Goal: Transaction & Acquisition: Purchase product/service

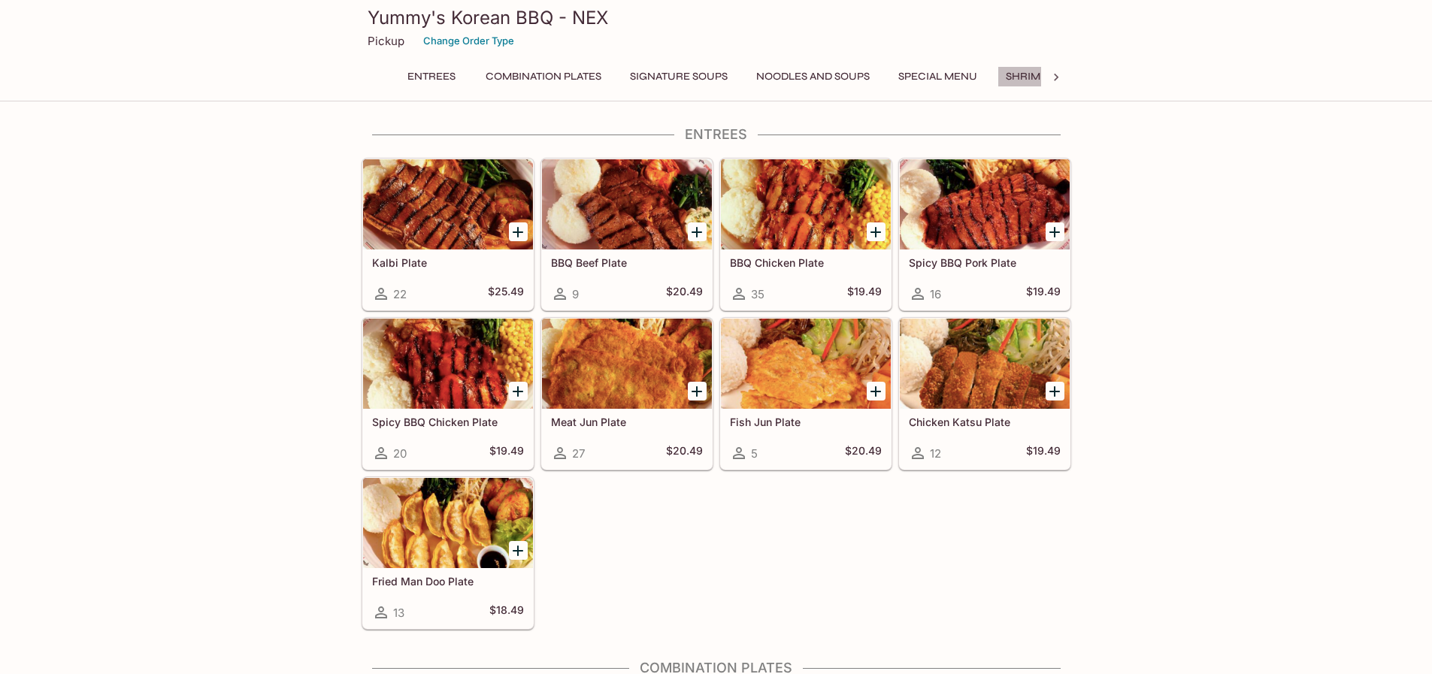
click at [1026, 77] on button "Shrimp Combos" at bounding box center [1050, 76] width 107 height 21
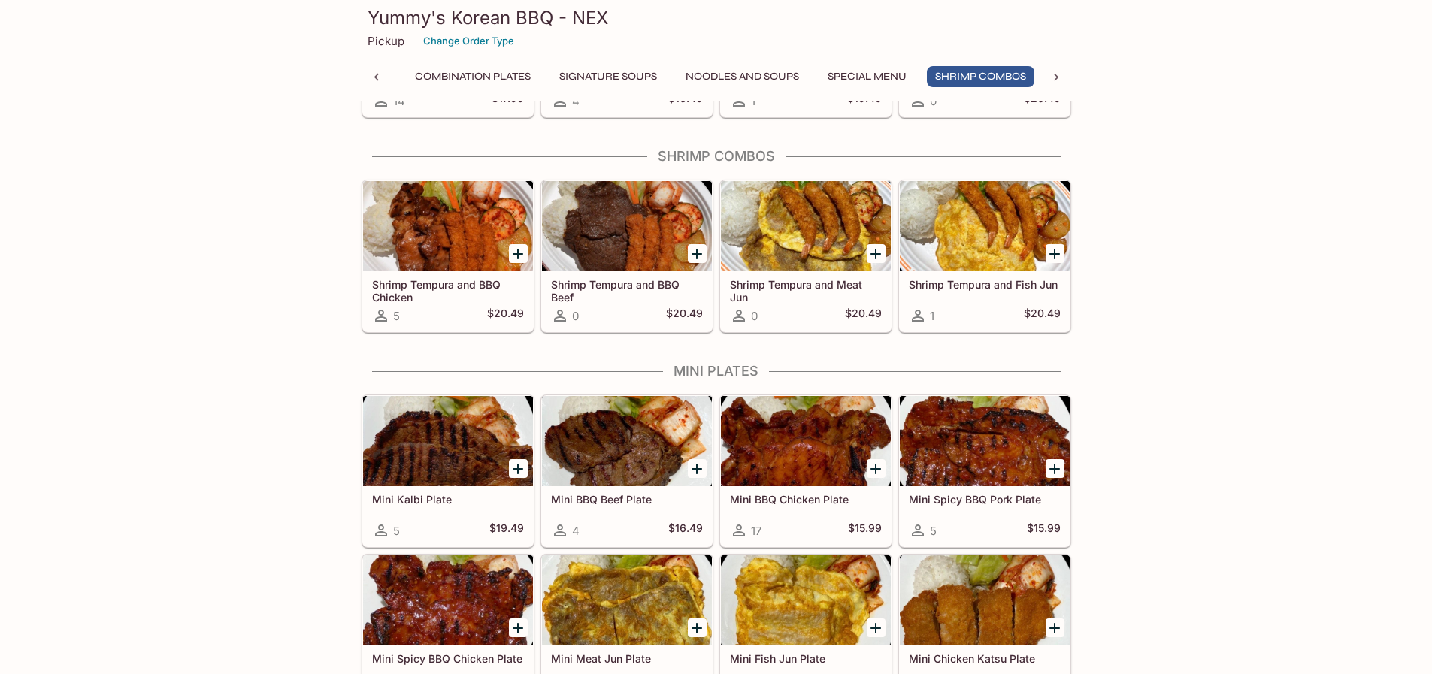
scroll to position [1551, 0]
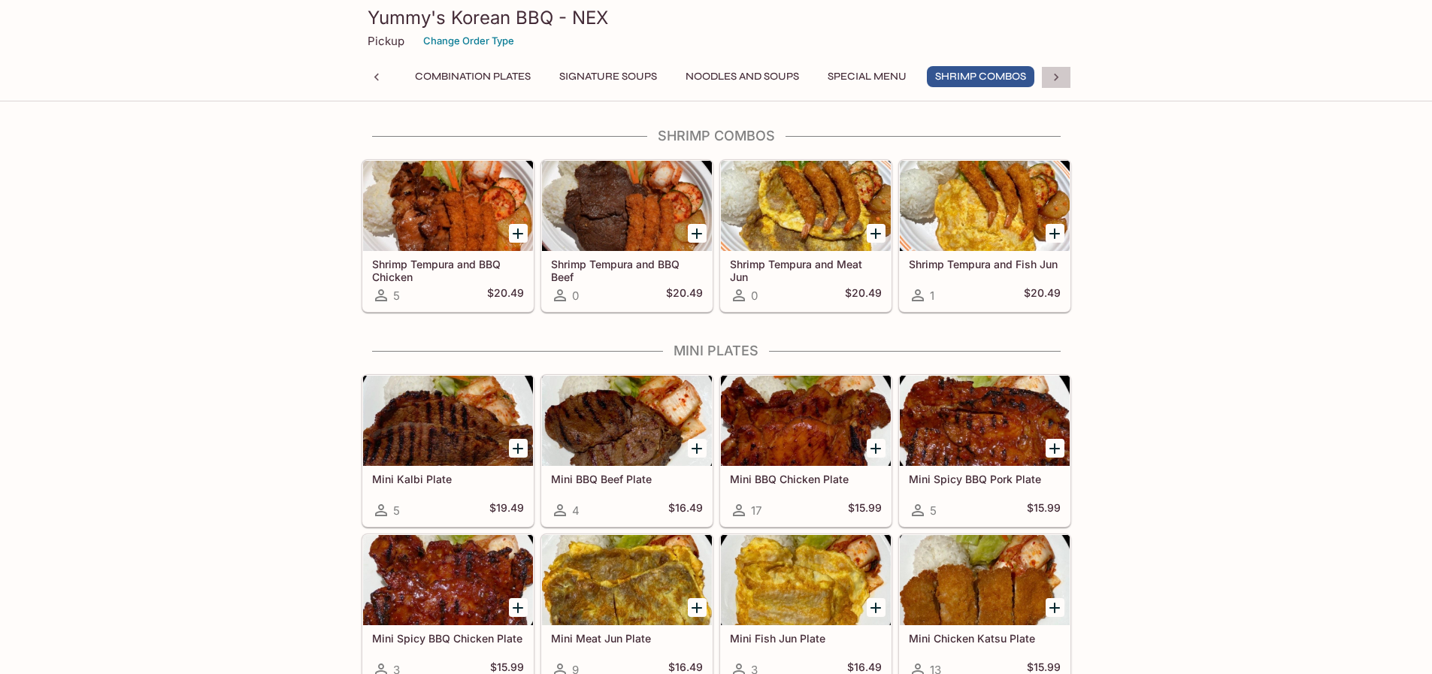
click at [1045, 78] on div at bounding box center [1056, 77] width 30 height 23
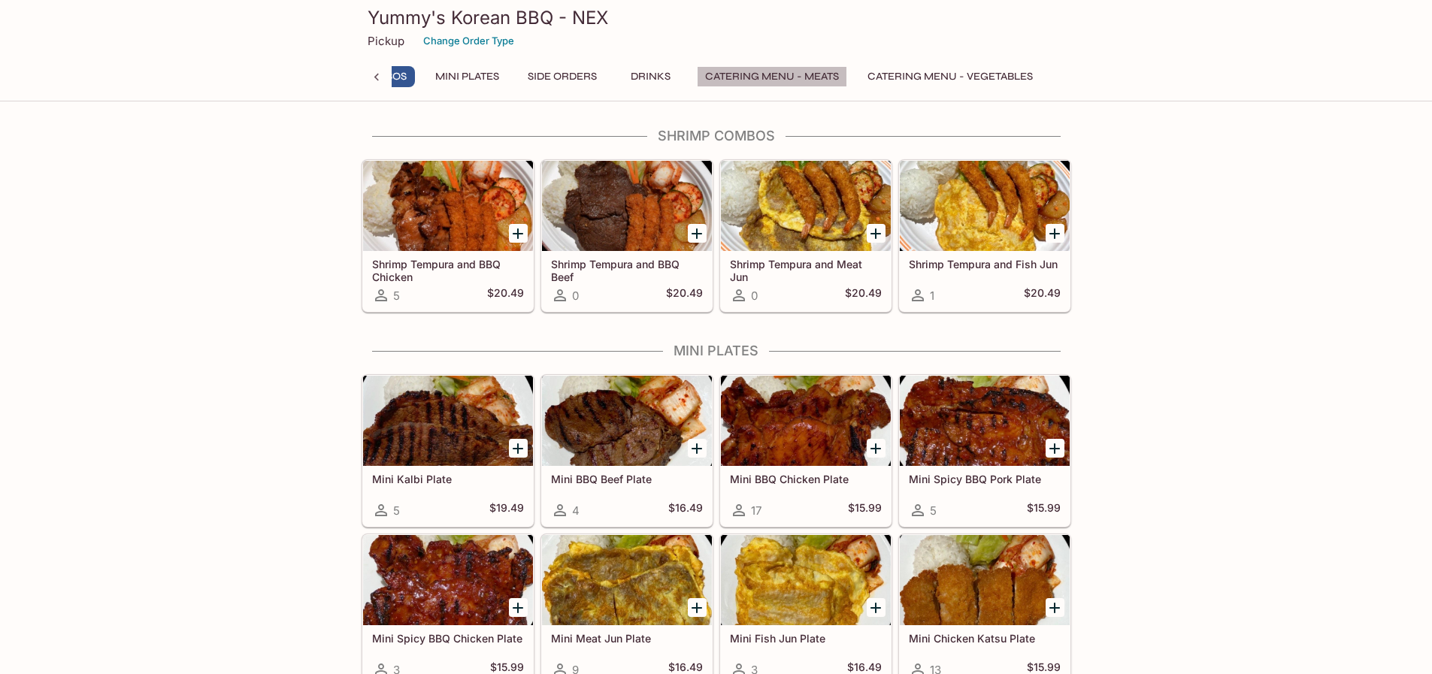
click at [813, 79] on button "Catering Menu - Meats" at bounding box center [772, 76] width 150 height 21
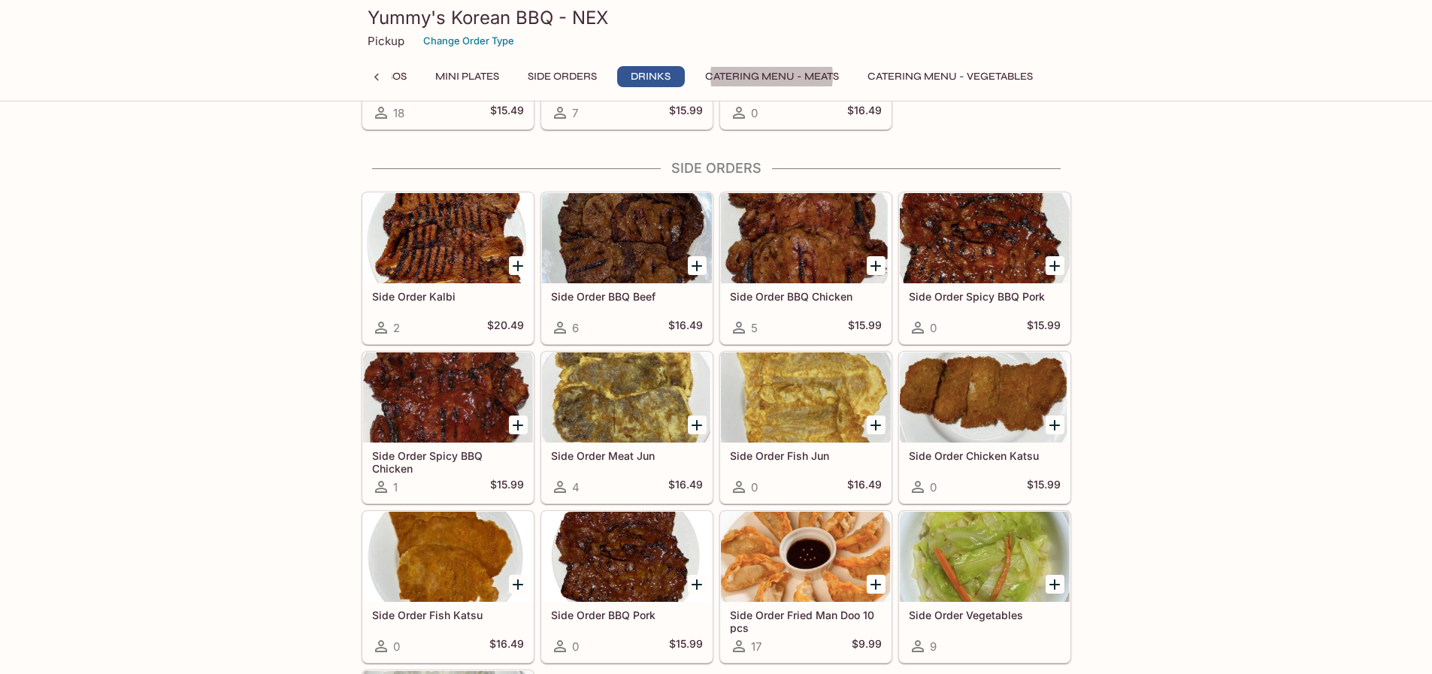
scroll to position [3208, 0]
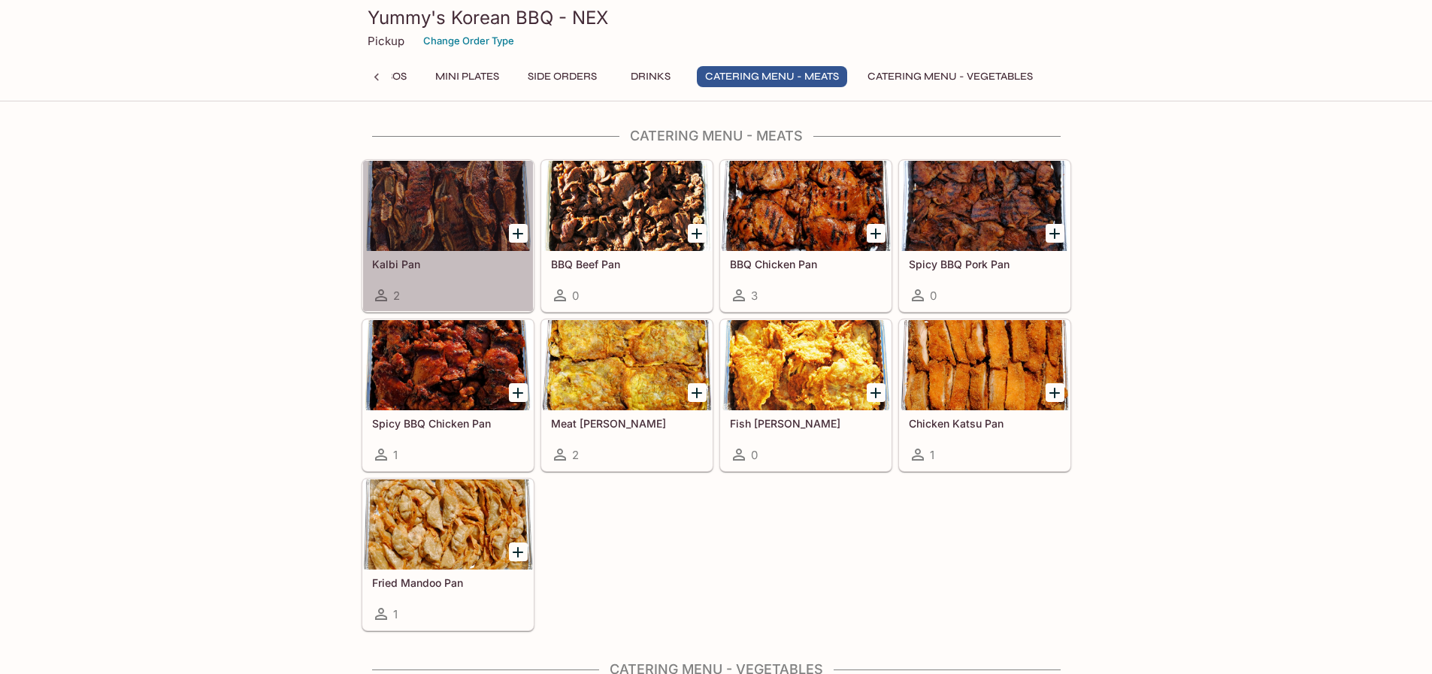
click at [427, 259] on h5 "Kalbi Pan" at bounding box center [448, 264] width 152 height 13
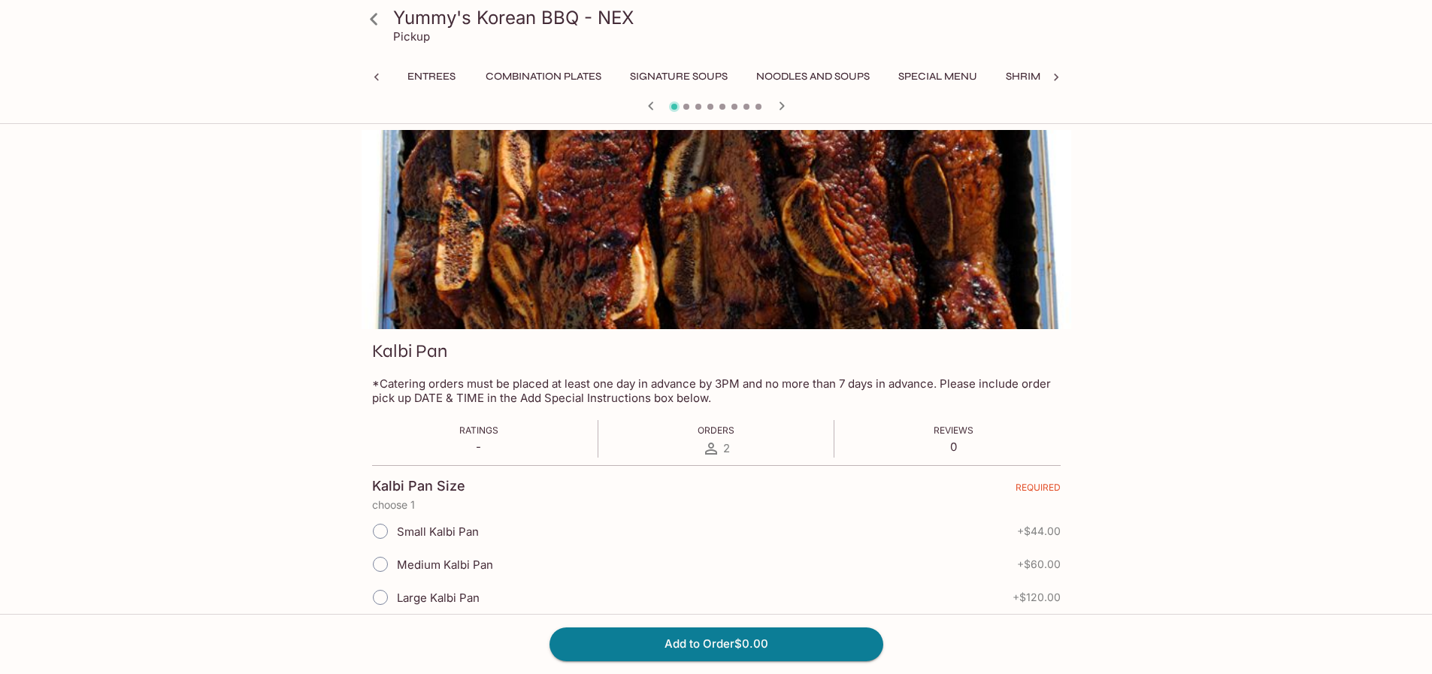
scroll to position [0, 507]
click at [778, 107] on icon "button" at bounding box center [782, 106] width 18 height 18
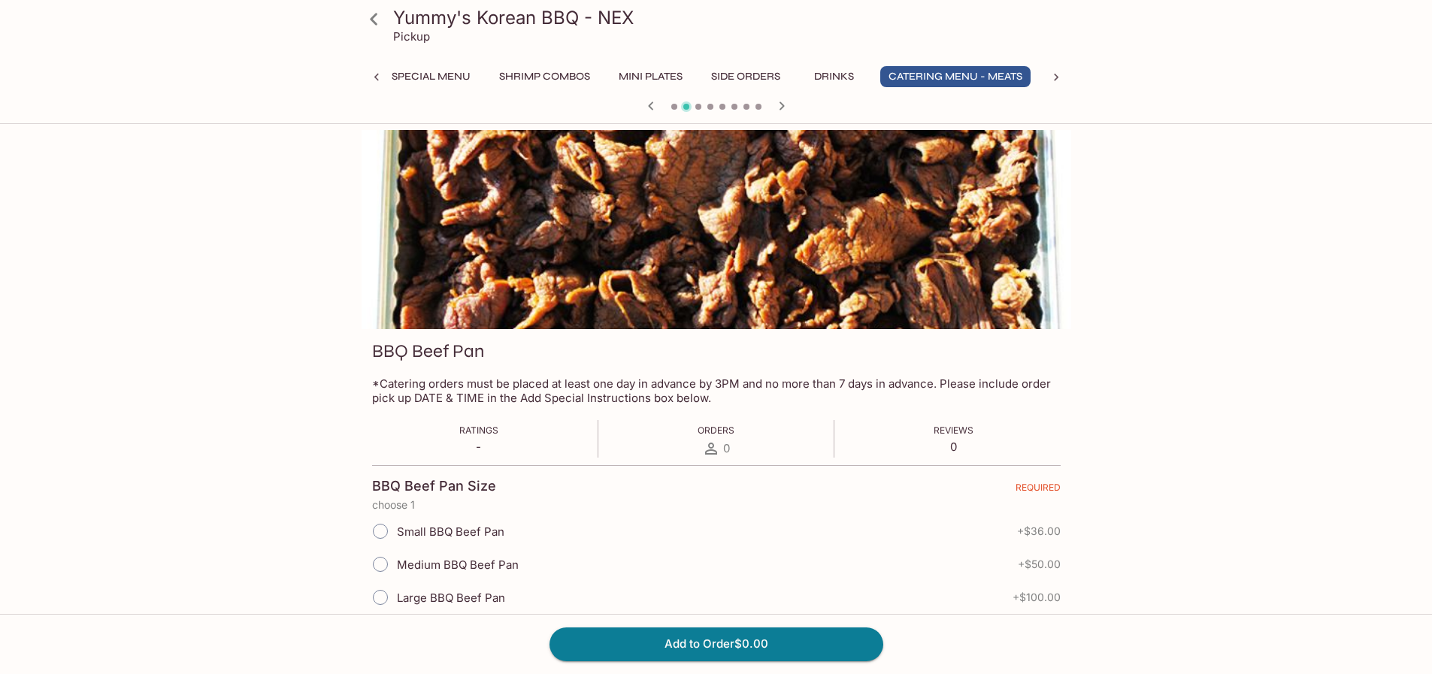
click at [1062, 78] on icon at bounding box center [1055, 77] width 15 height 15
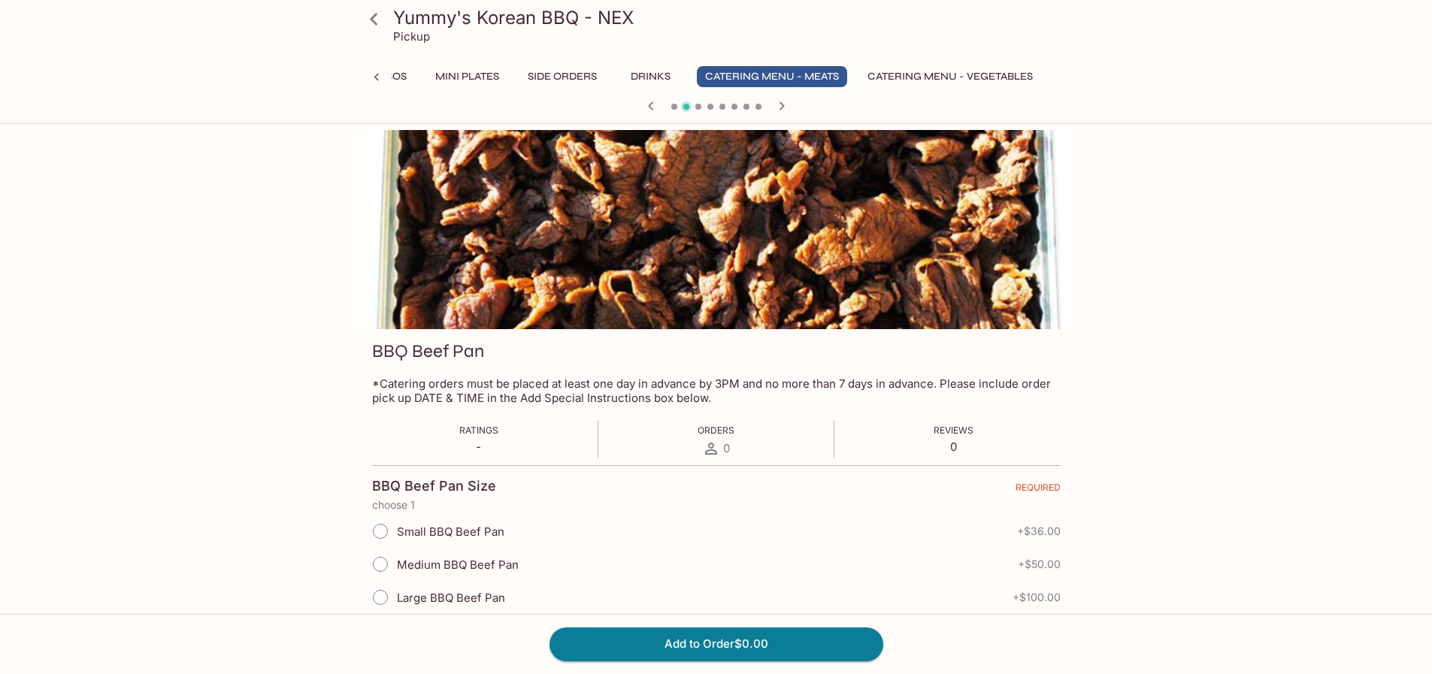
click at [784, 108] on icon "button" at bounding box center [782, 106] width 18 height 18
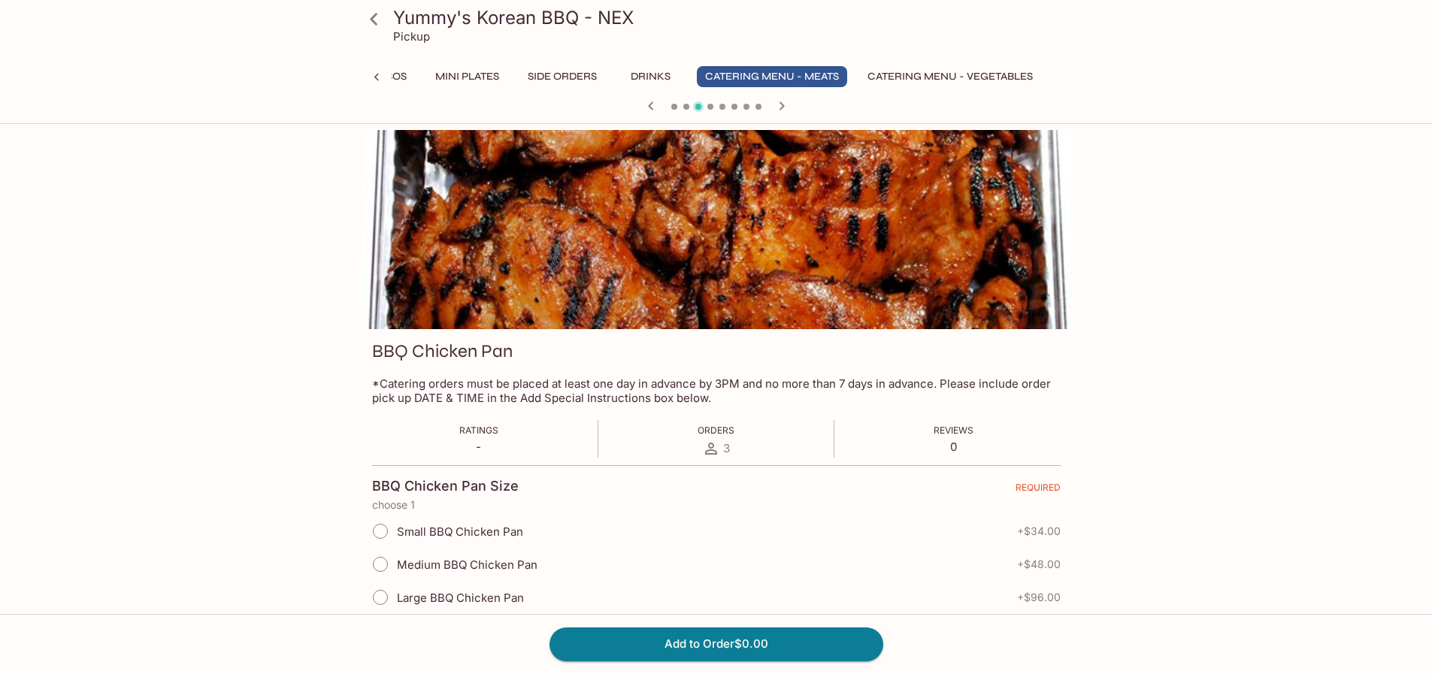
click at [785, 108] on icon "button" at bounding box center [782, 106] width 18 height 18
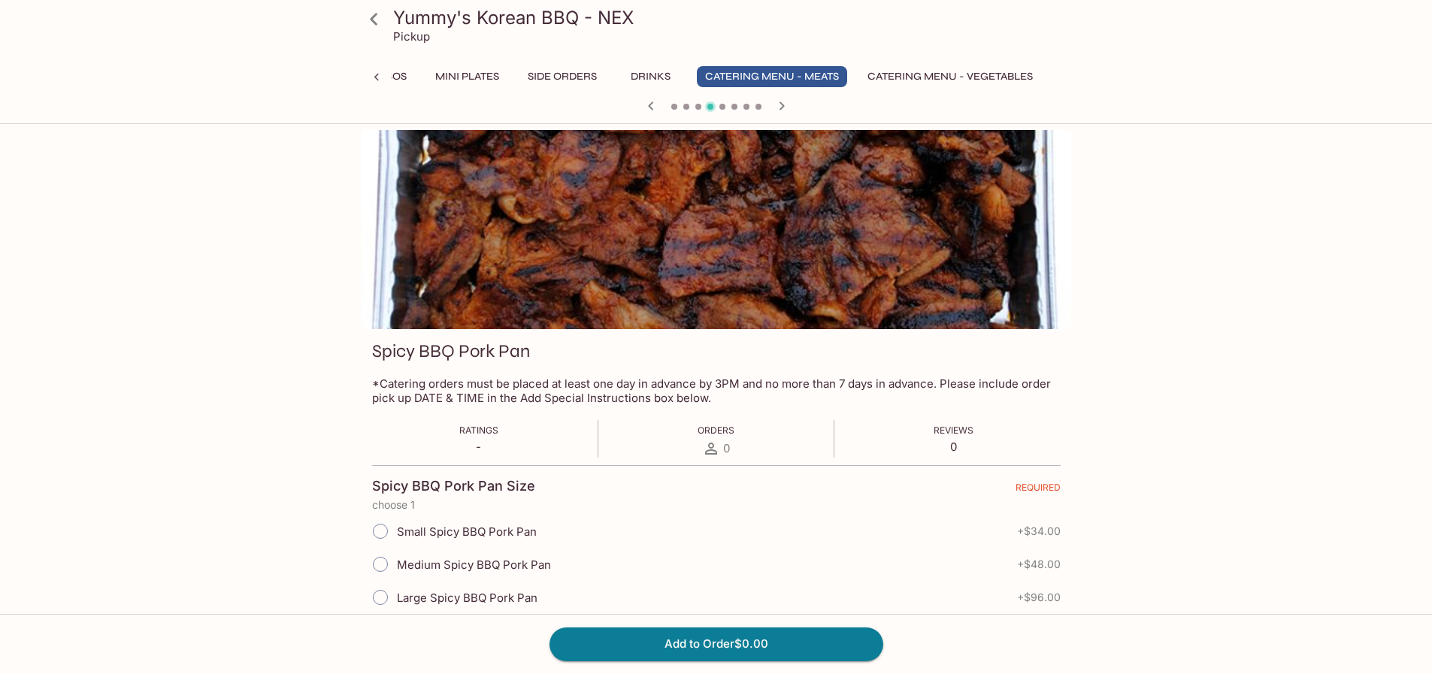
click at [785, 108] on icon "button" at bounding box center [782, 106] width 18 height 18
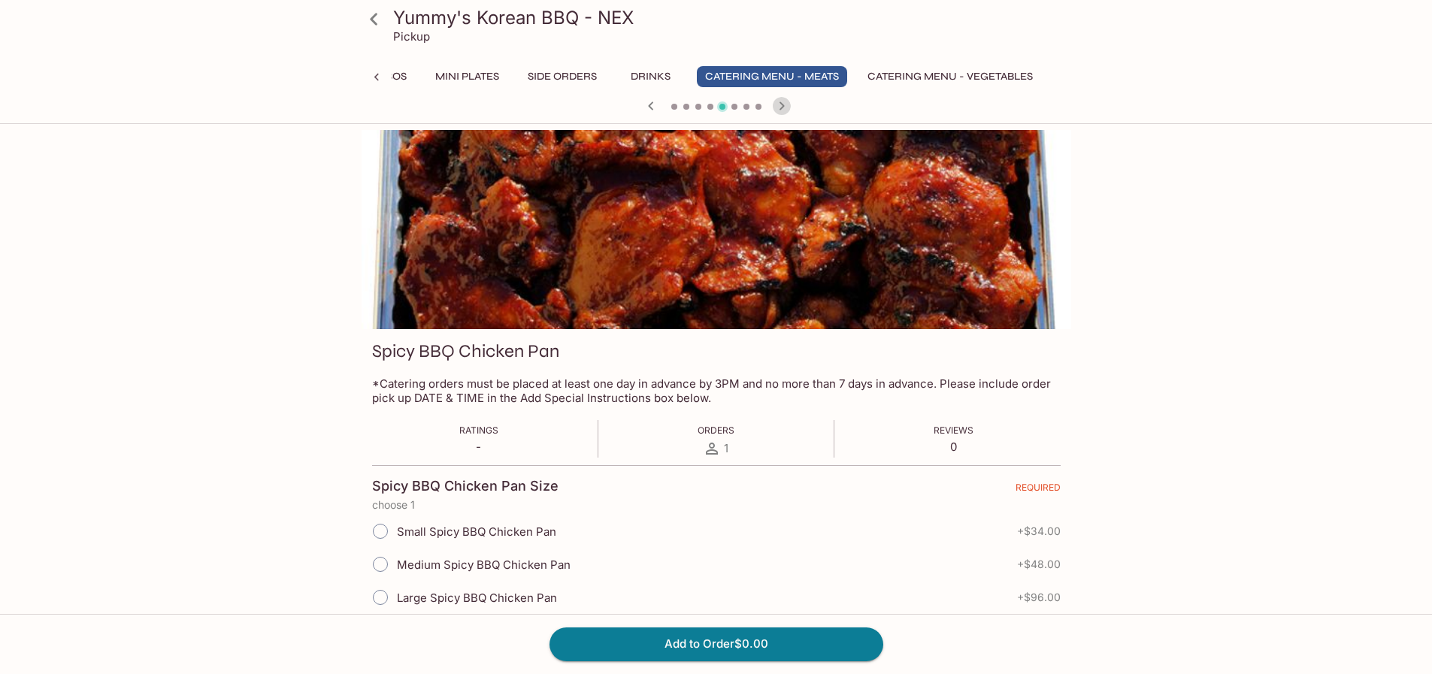
click at [785, 108] on icon "button" at bounding box center [782, 106] width 18 height 18
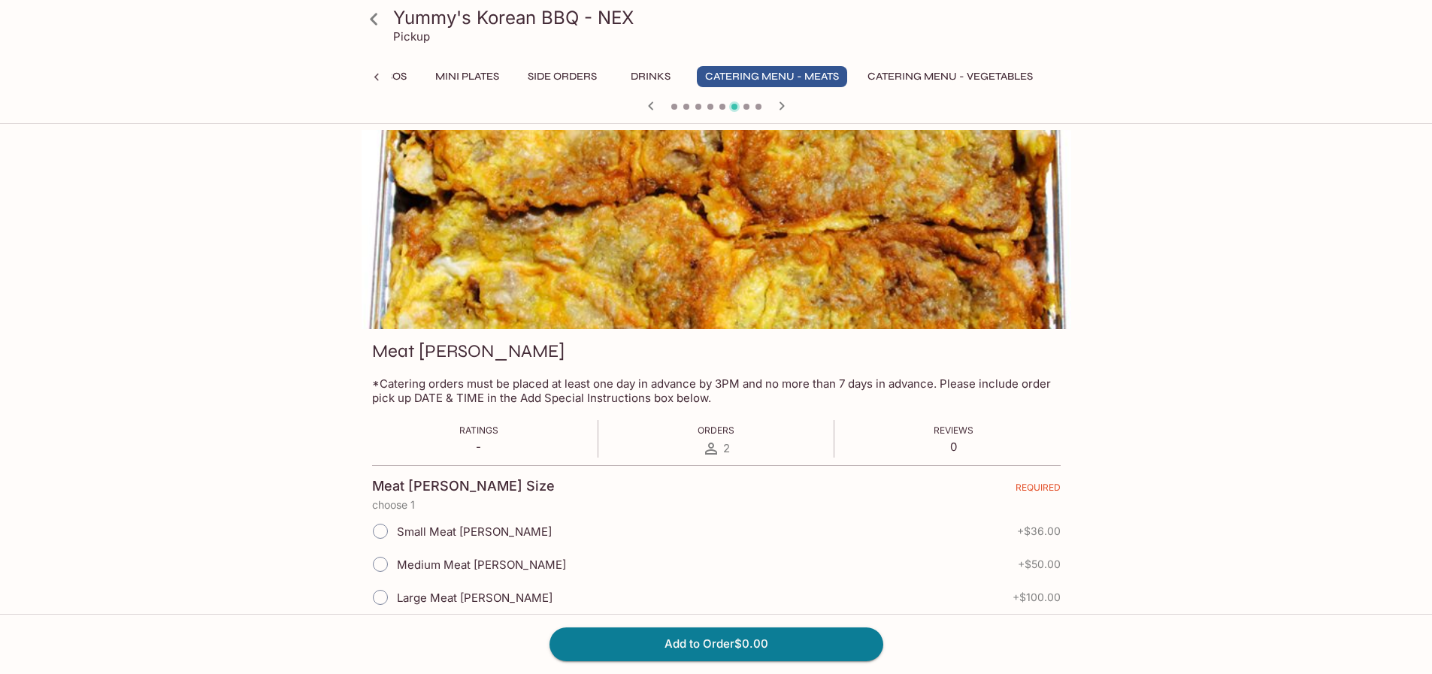
click at [653, 109] on icon "button" at bounding box center [651, 106] width 18 height 18
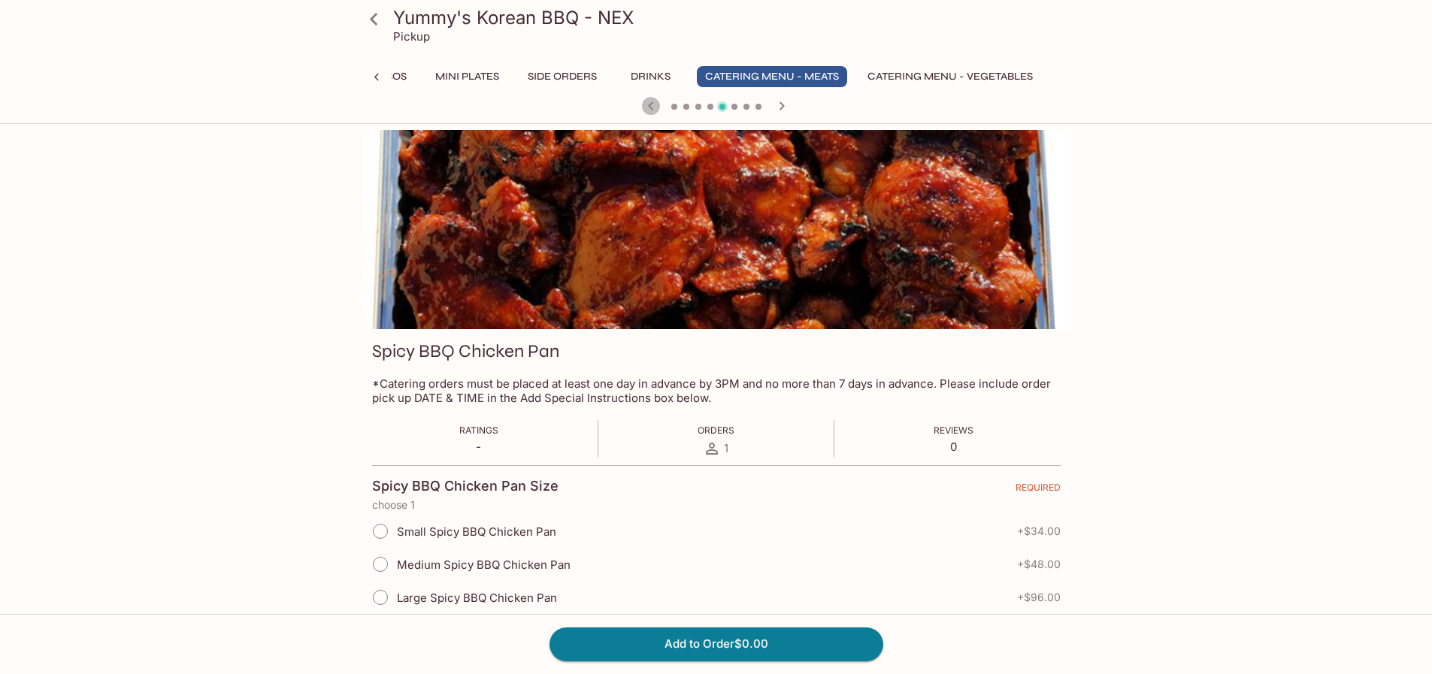
click at [653, 109] on icon "button" at bounding box center [651, 106] width 18 height 18
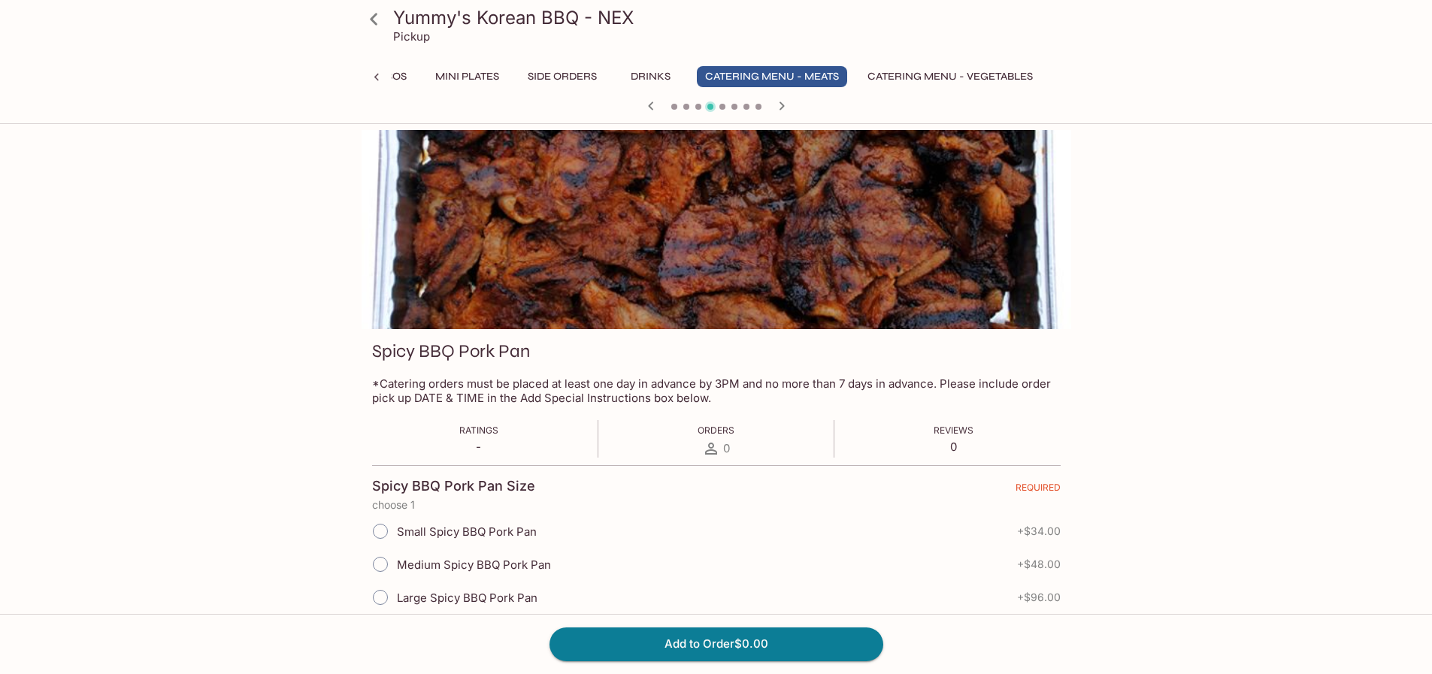
click at [793, 103] on div at bounding box center [717, 107] width 722 height 23
click at [785, 110] on icon "button" at bounding box center [782, 106] width 18 height 18
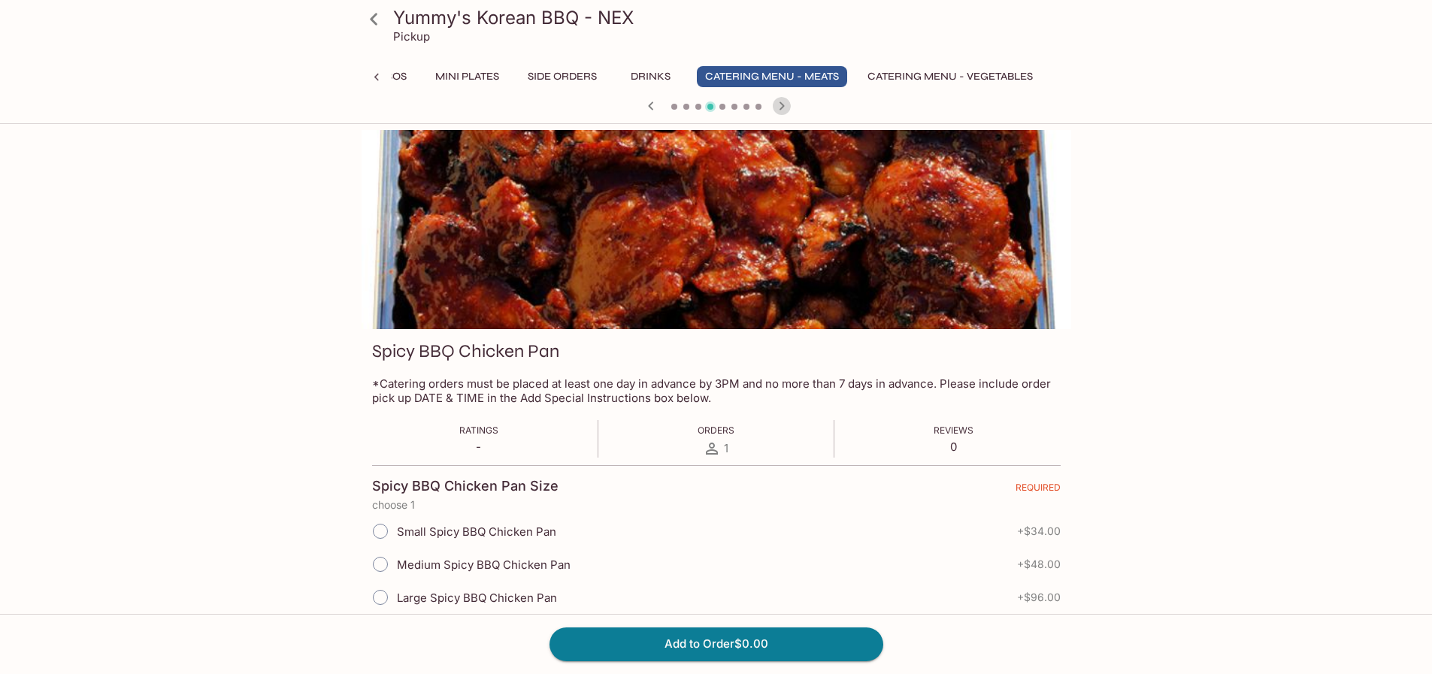
click at [785, 110] on icon "button" at bounding box center [782, 106] width 18 height 18
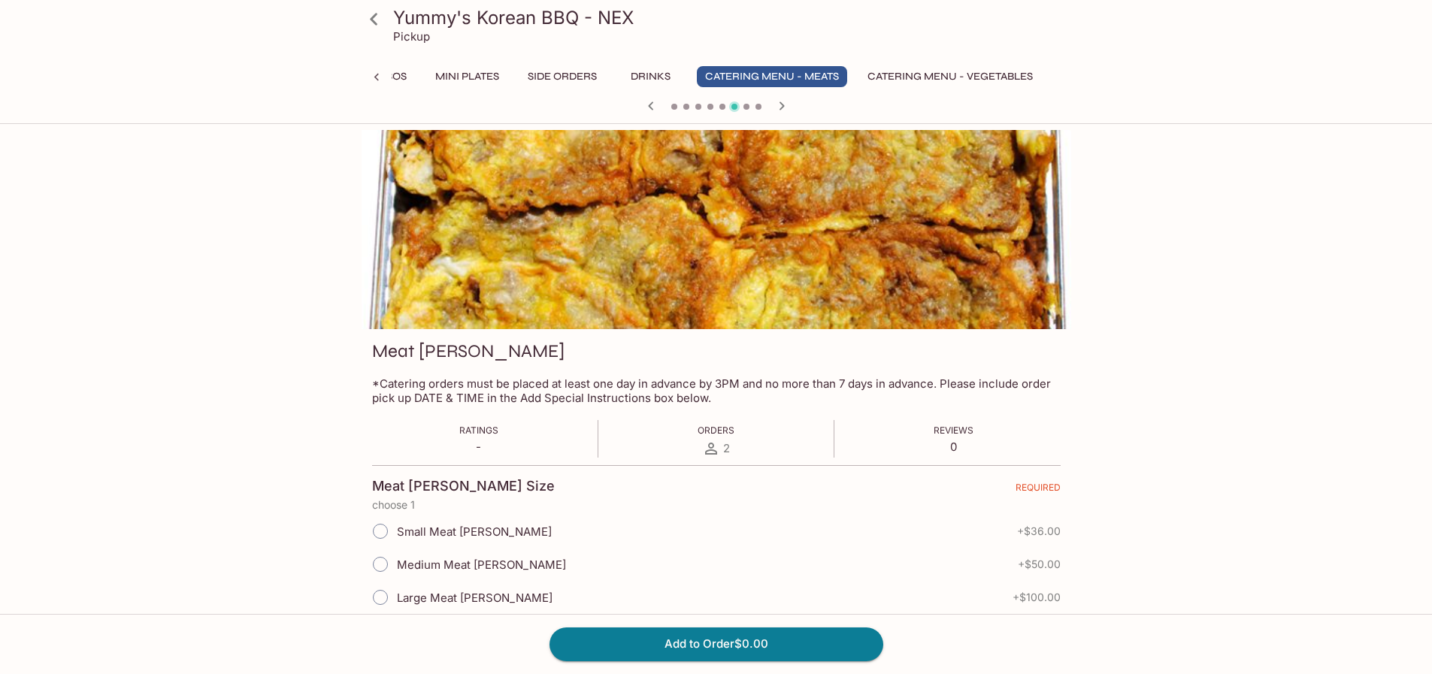
click at [789, 110] on icon "button" at bounding box center [782, 106] width 18 height 18
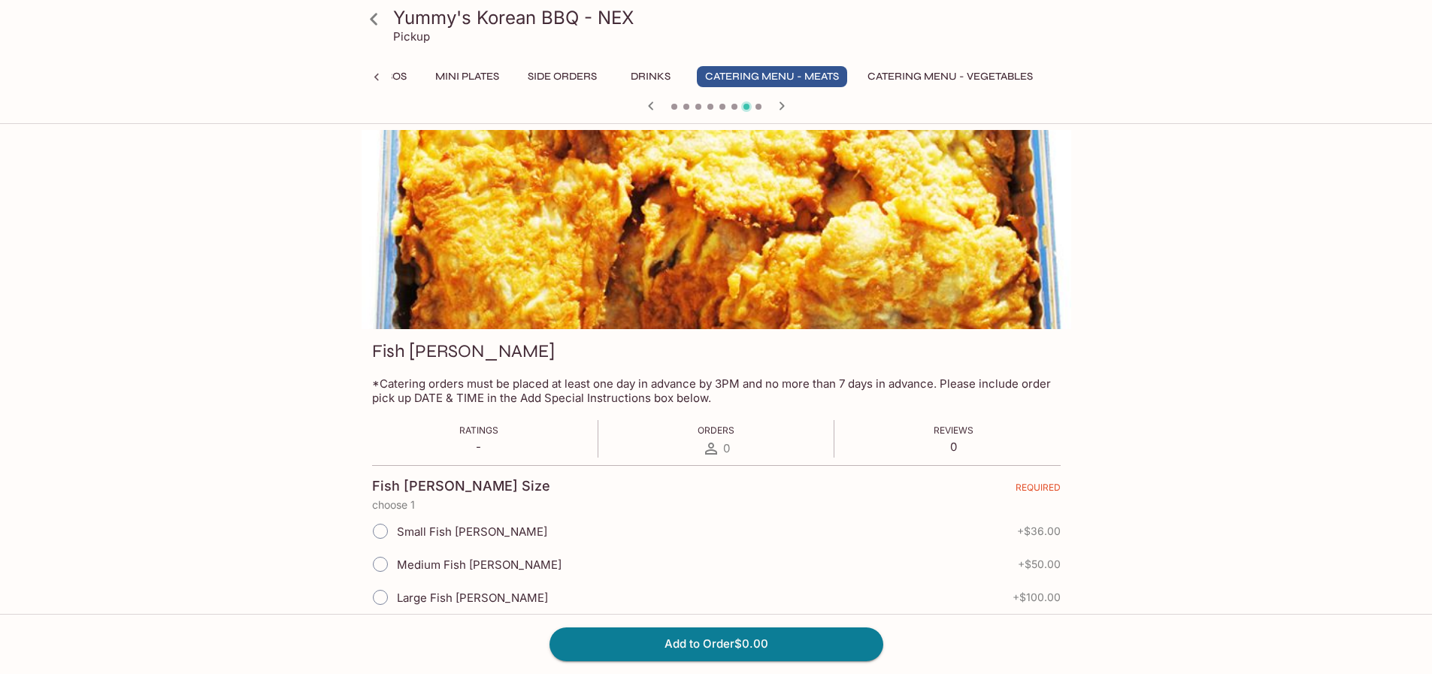
click at [785, 107] on icon "button" at bounding box center [782, 106] width 18 height 18
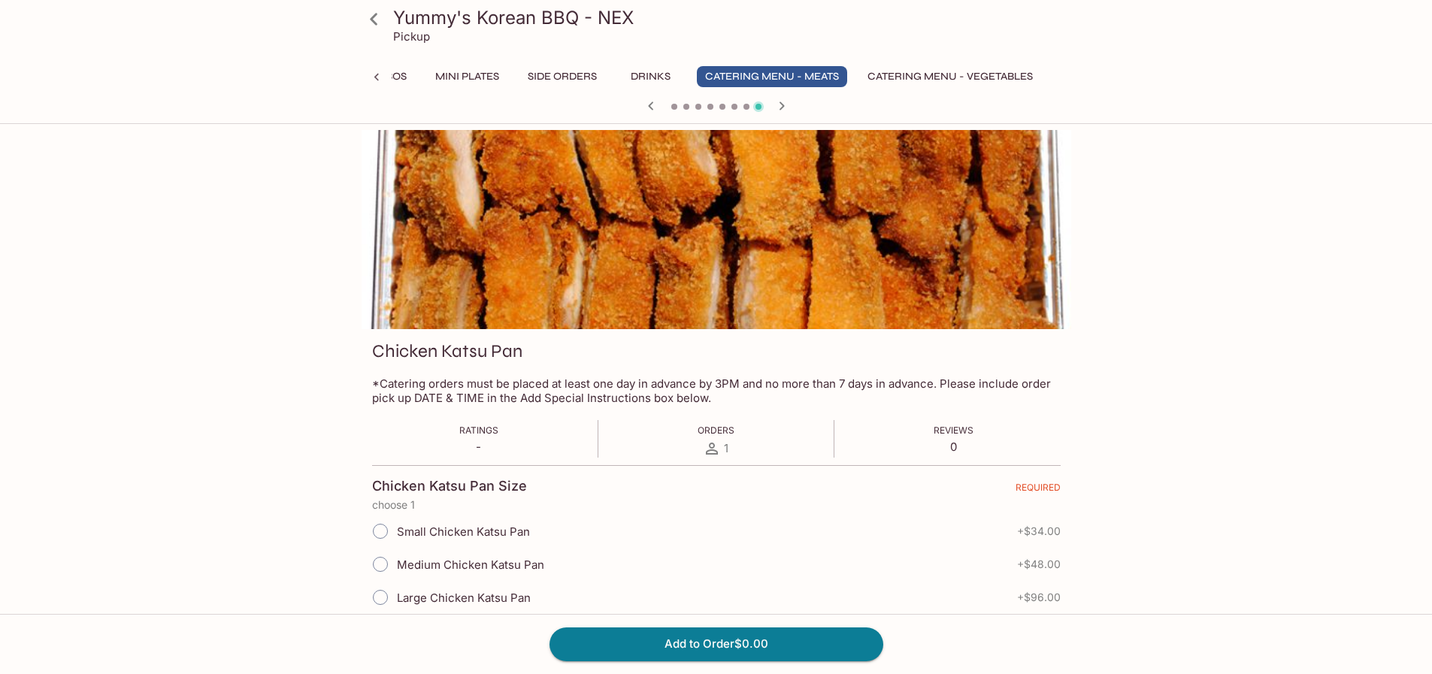
click at [929, 84] on button "Catering Menu - Vegetables" at bounding box center [950, 76] width 182 height 21
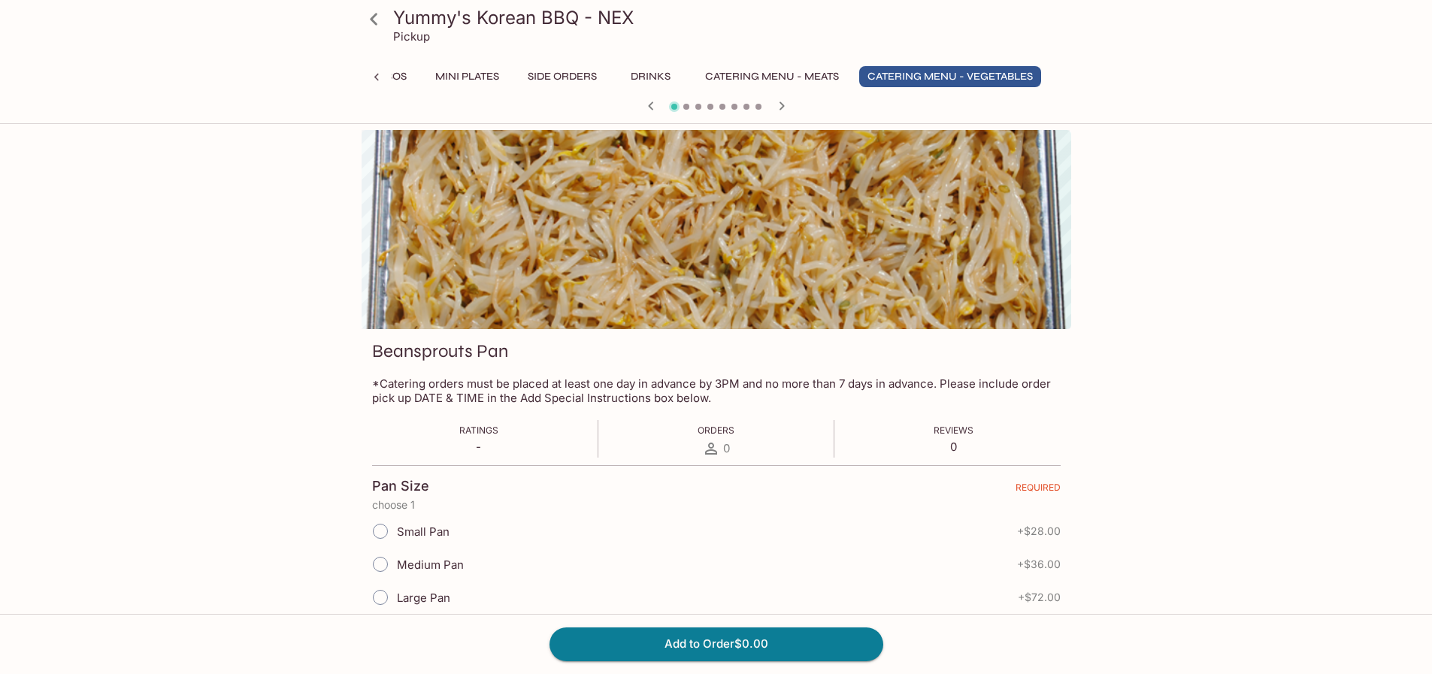
click at [775, 103] on icon "button" at bounding box center [782, 106] width 18 height 18
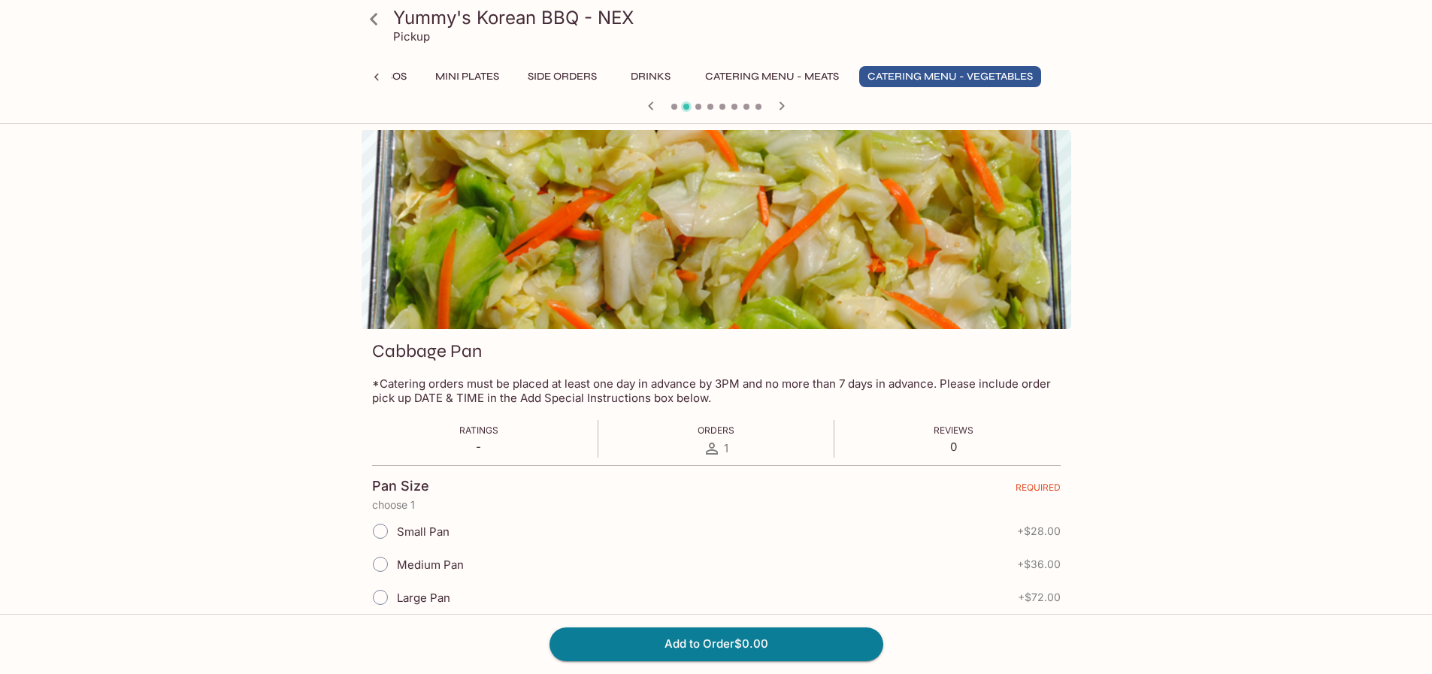
click at [780, 109] on icon "button" at bounding box center [781, 105] width 5 height 8
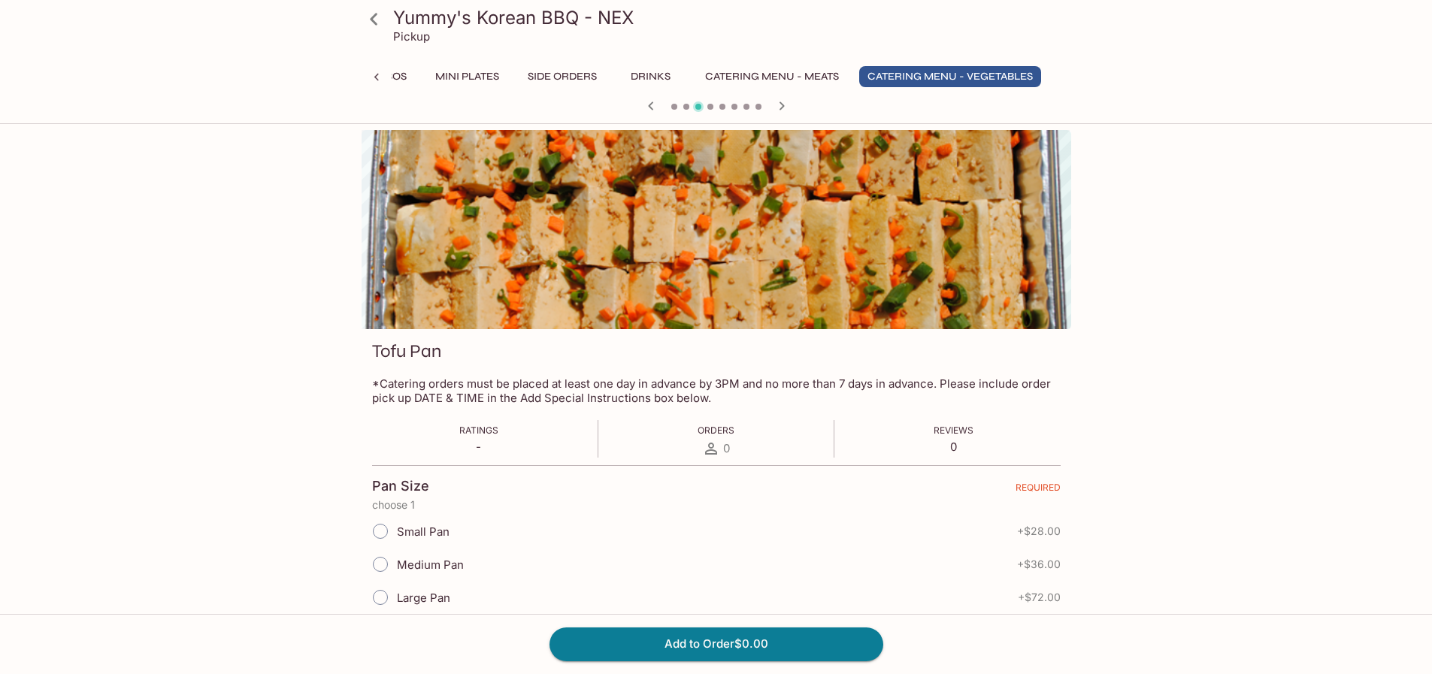
click at [778, 110] on icon "button" at bounding box center [782, 106] width 18 height 18
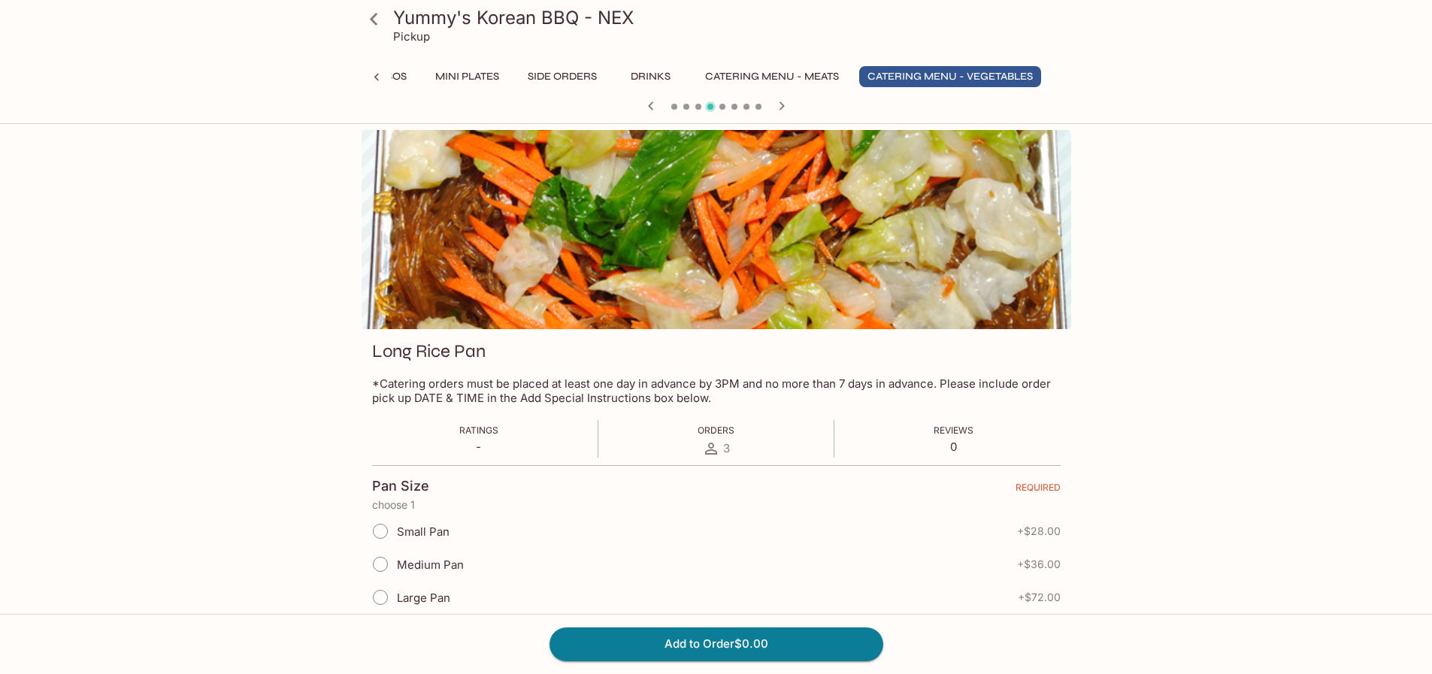
click at [778, 110] on icon "button" at bounding box center [782, 106] width 18 height 18
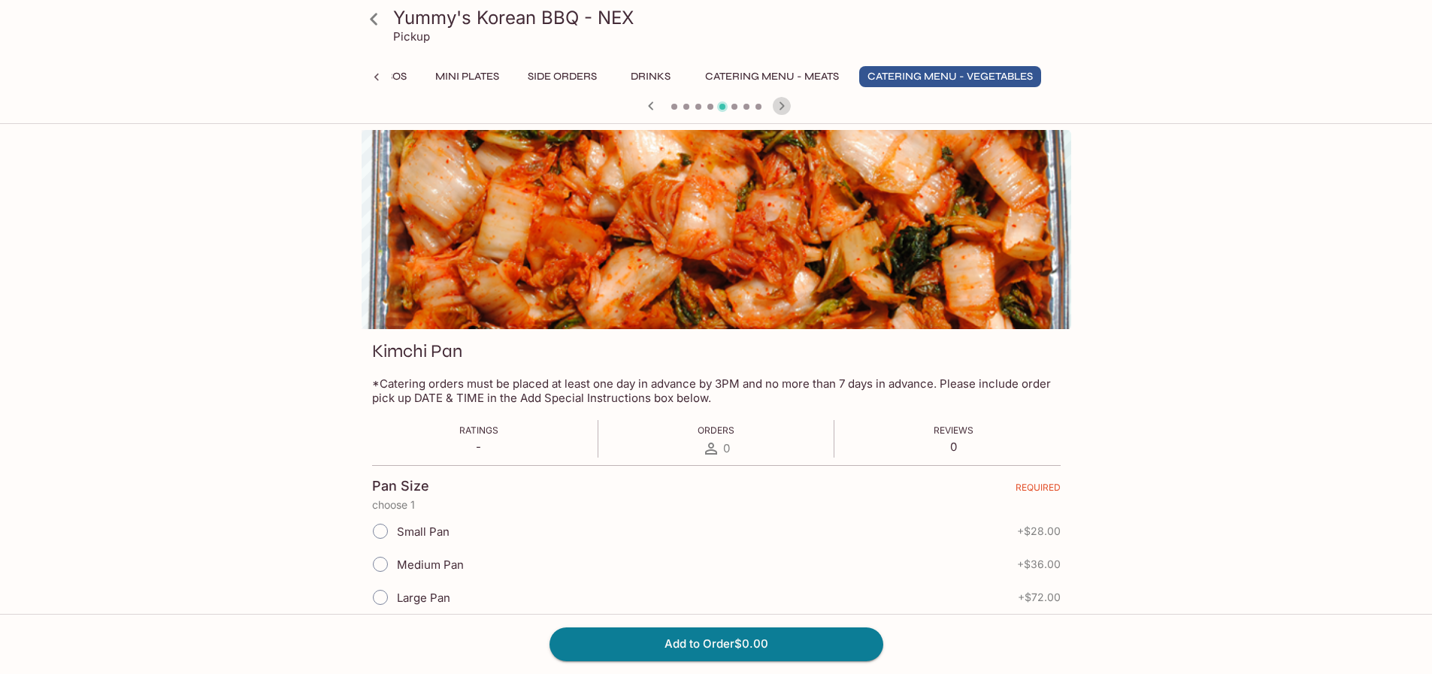
click at [776, 104] on icon "button" at bounding box center [782, 106] width 18 height 18
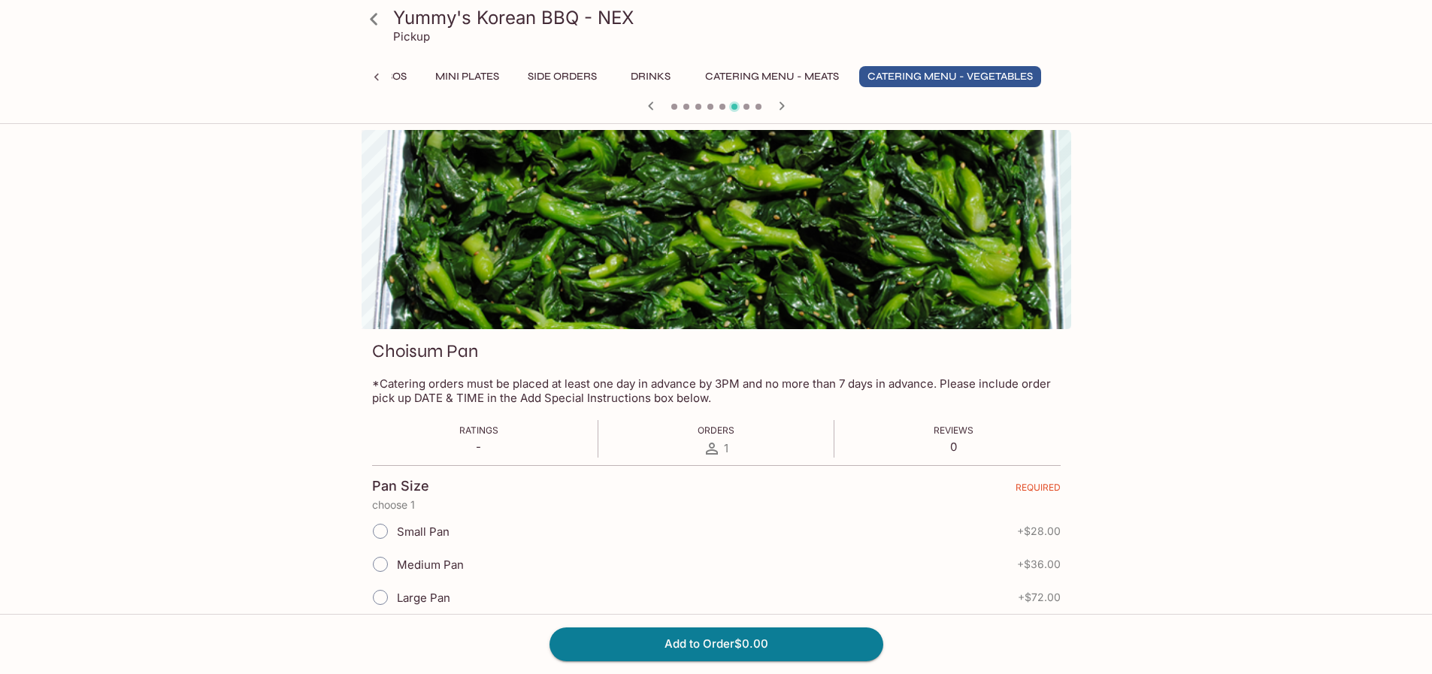
click at [776, 104] on icon "button" at bounding box center [782, 106] width 18 height 18
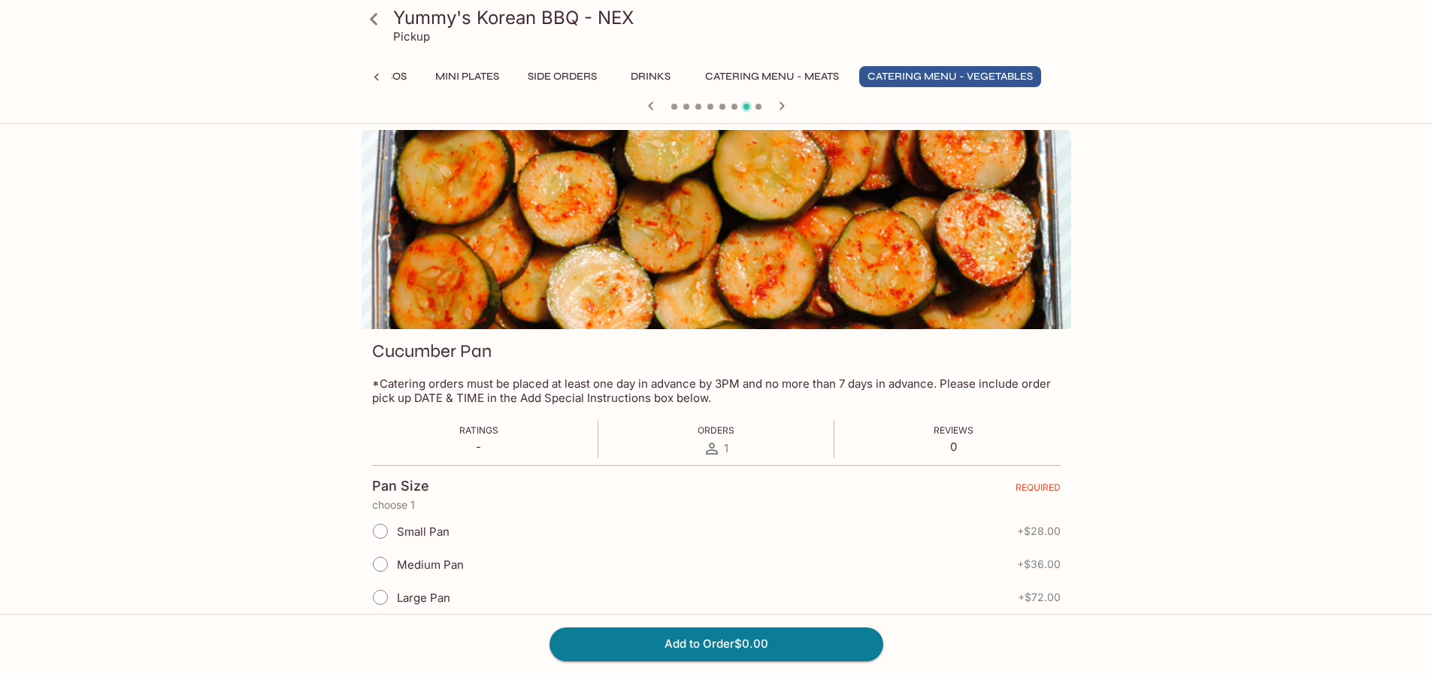
click at [776, 97] on icon "button" at bounding box center [782, 106] width 18 height 18
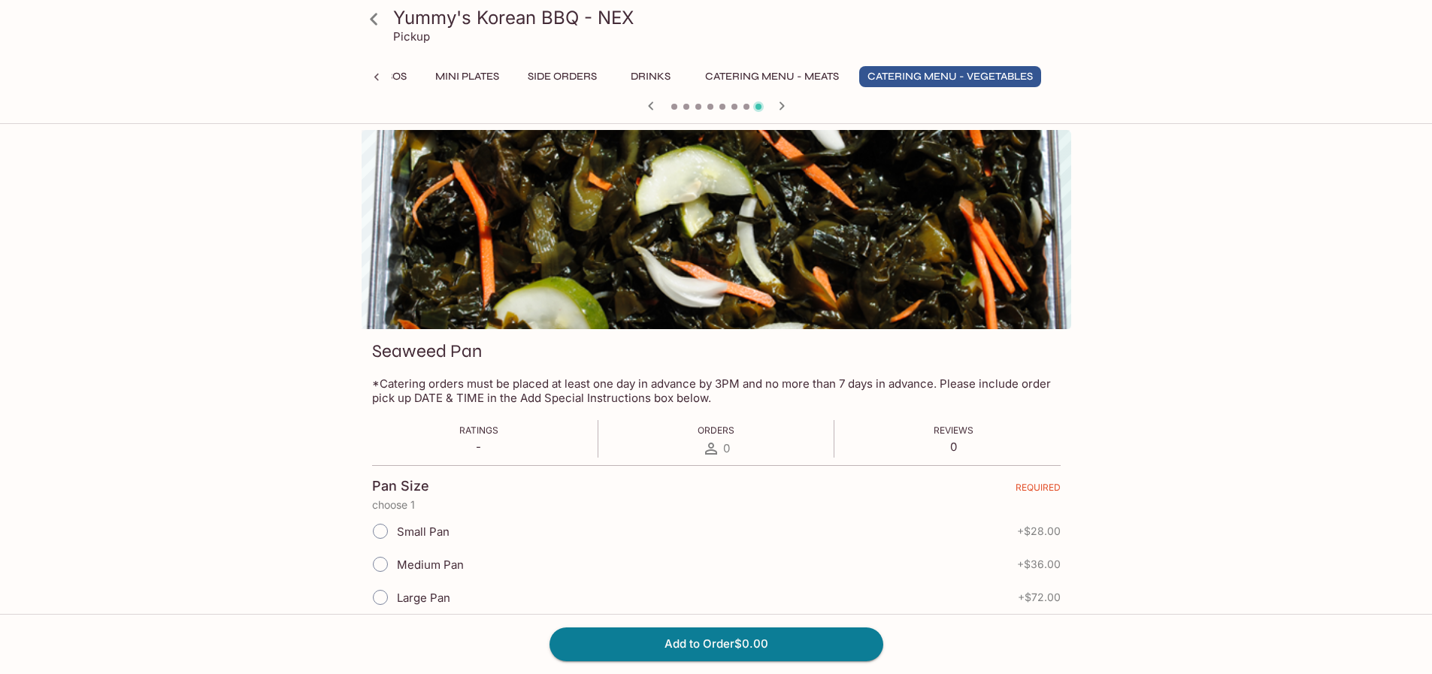
click at [788, 103] on icon "button" at bounding box center [782, 106] width 18 height 18
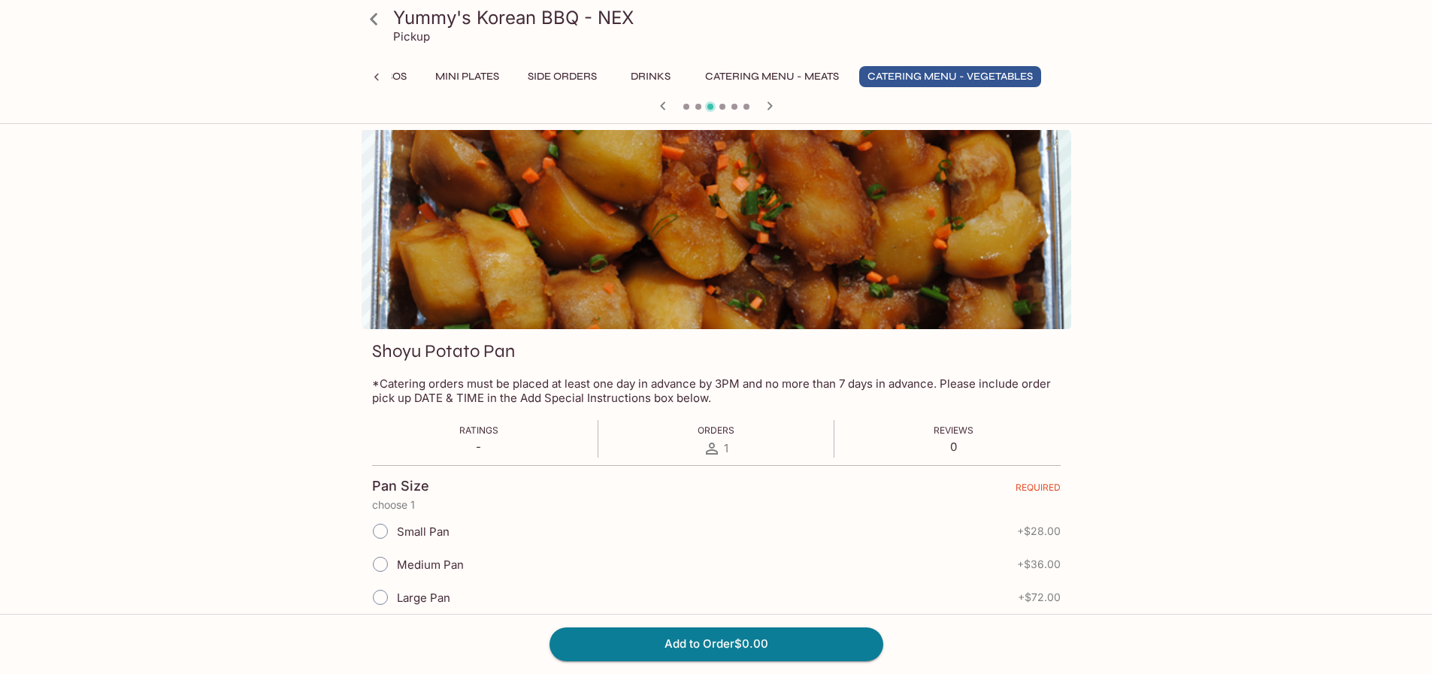
click at [788, 103] on div at bounding box center [717, 107] width 722 height 23
click at [775, 109] on icon "button" at bounding box center [770, 106] width 18 height 18
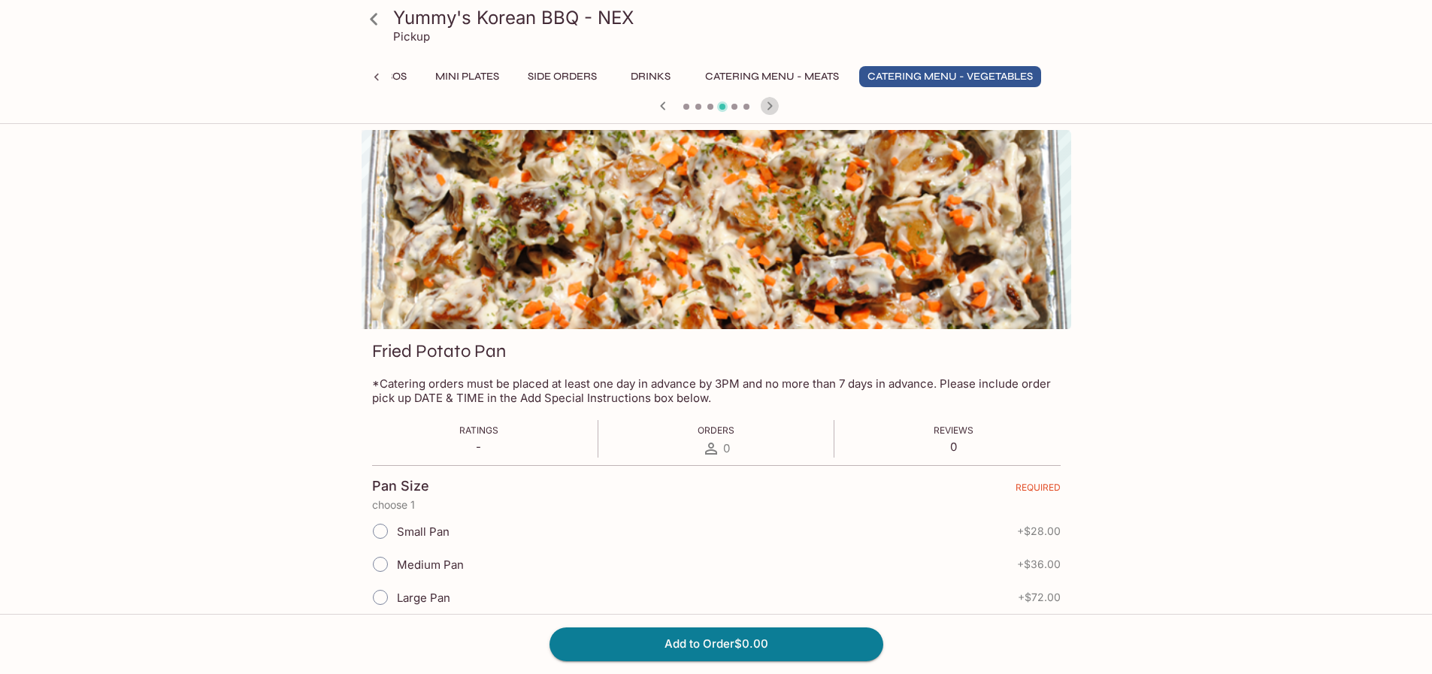
click at [775, 109] on icon "button" at bounding box center [770, 106] width 18 height 18
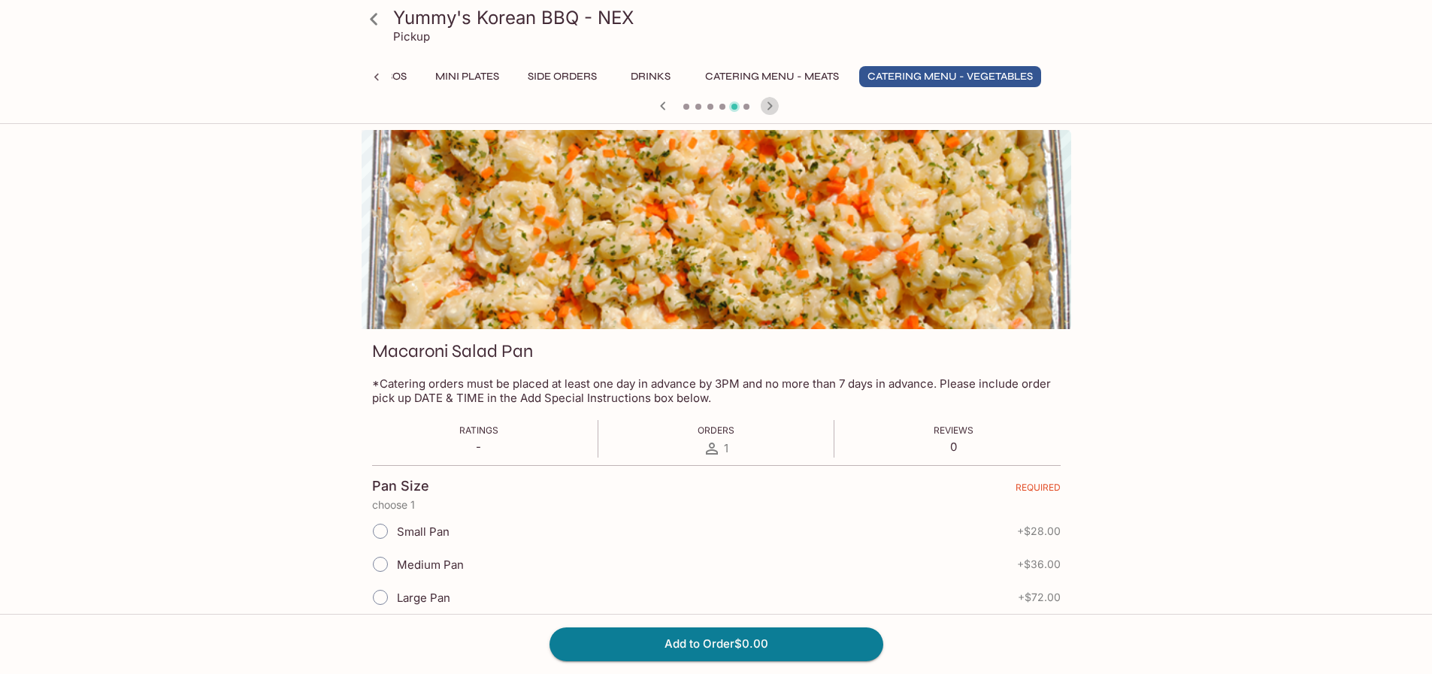
click at [775, 109] on icon "button" at bounding box center [770, 106] width 18 height 18
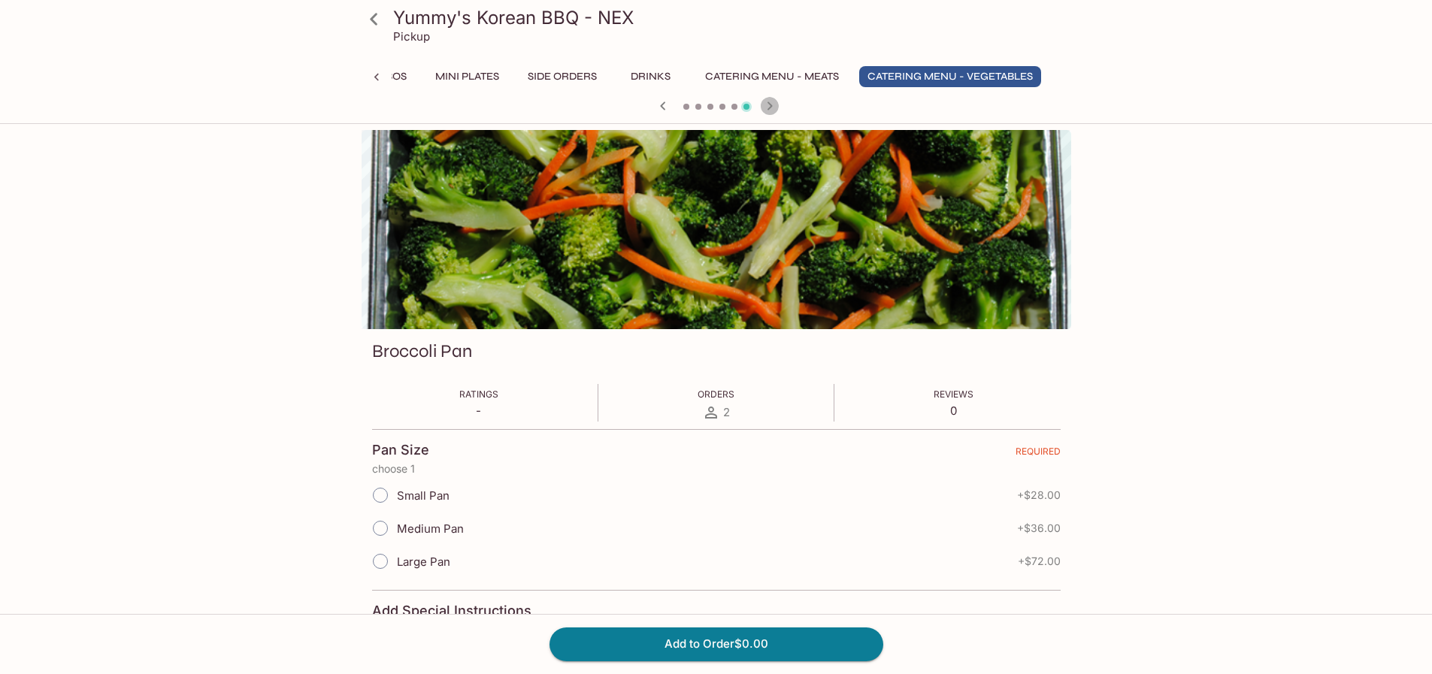
click at [775, 109] on icon "button" at bounding box center [770, 106] width 18 height 18
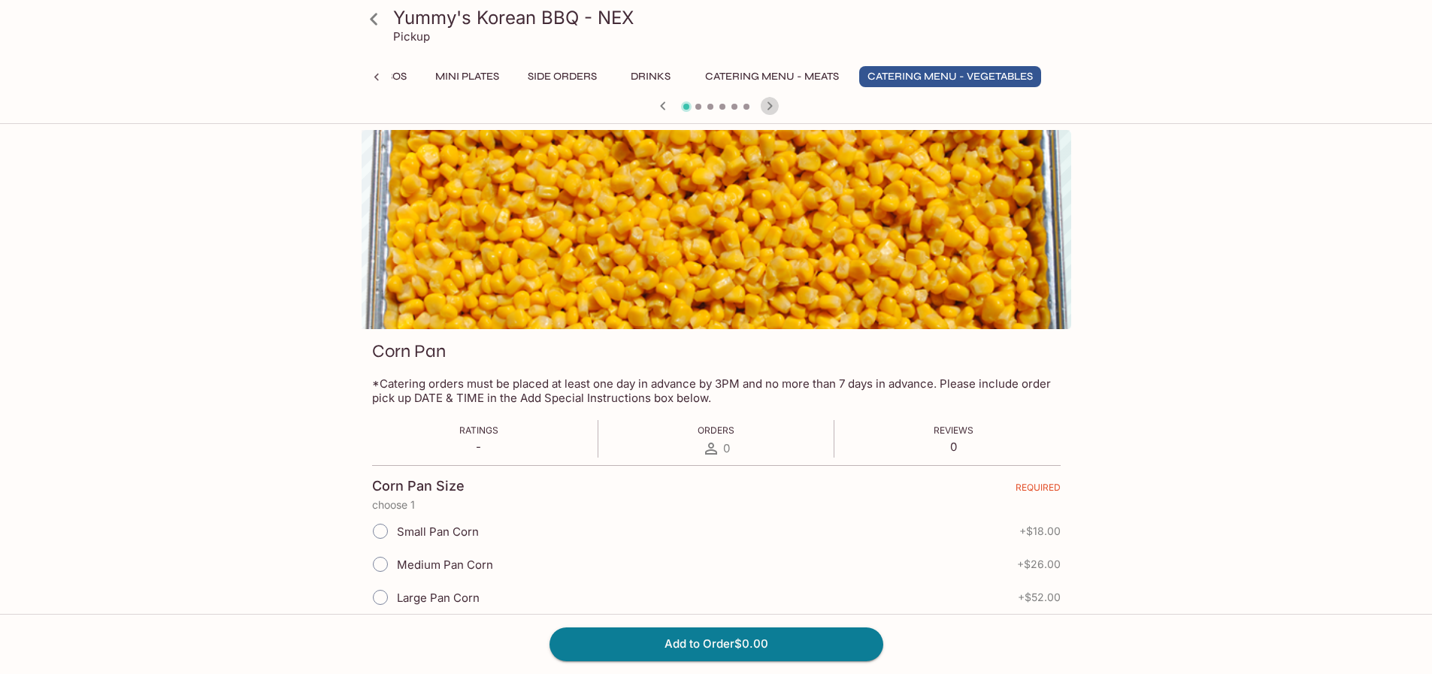
click at [775, 109] on icon "button" at bounding box center [770, 106] width 18 height 18
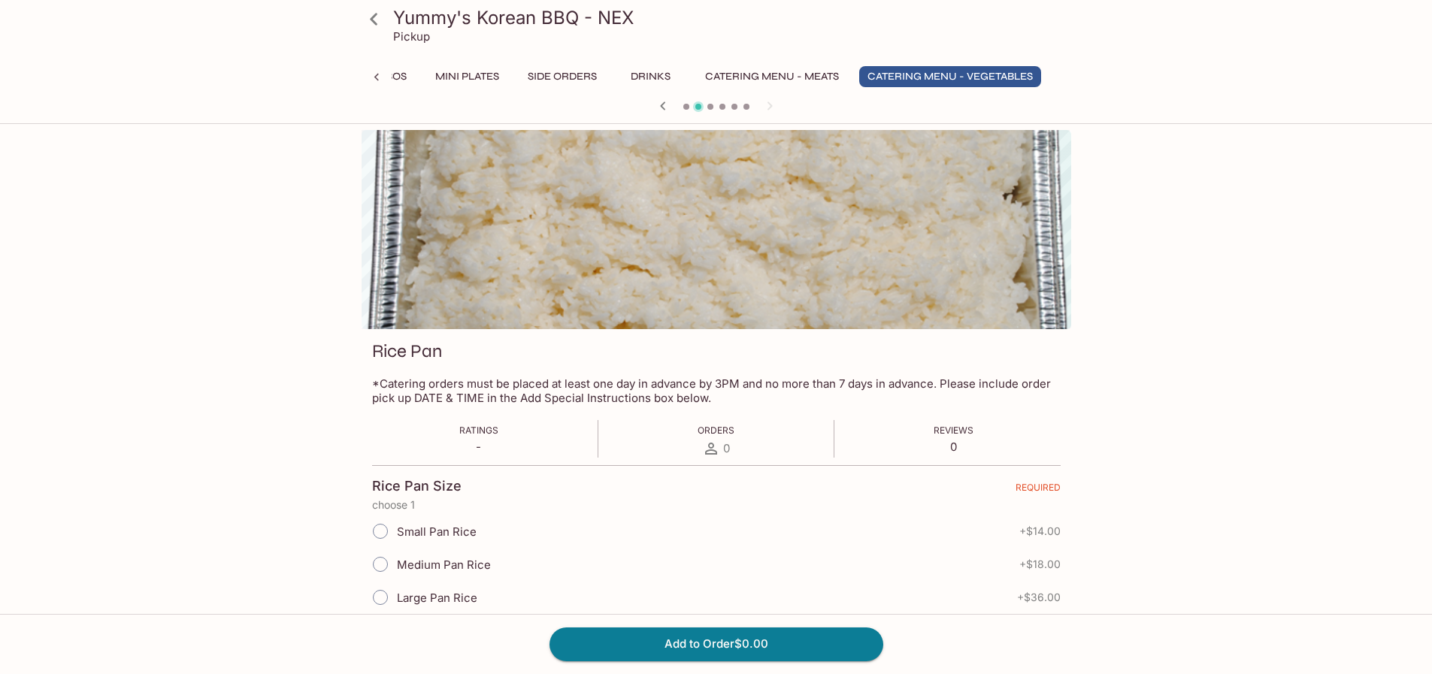
click at [1266, 241] on div "Yummy's Korean BBQ - NEX Pickup Entrees Combination Plates Signature Soups Nood…" at bounding box center [716, 467] width 1432 height 674
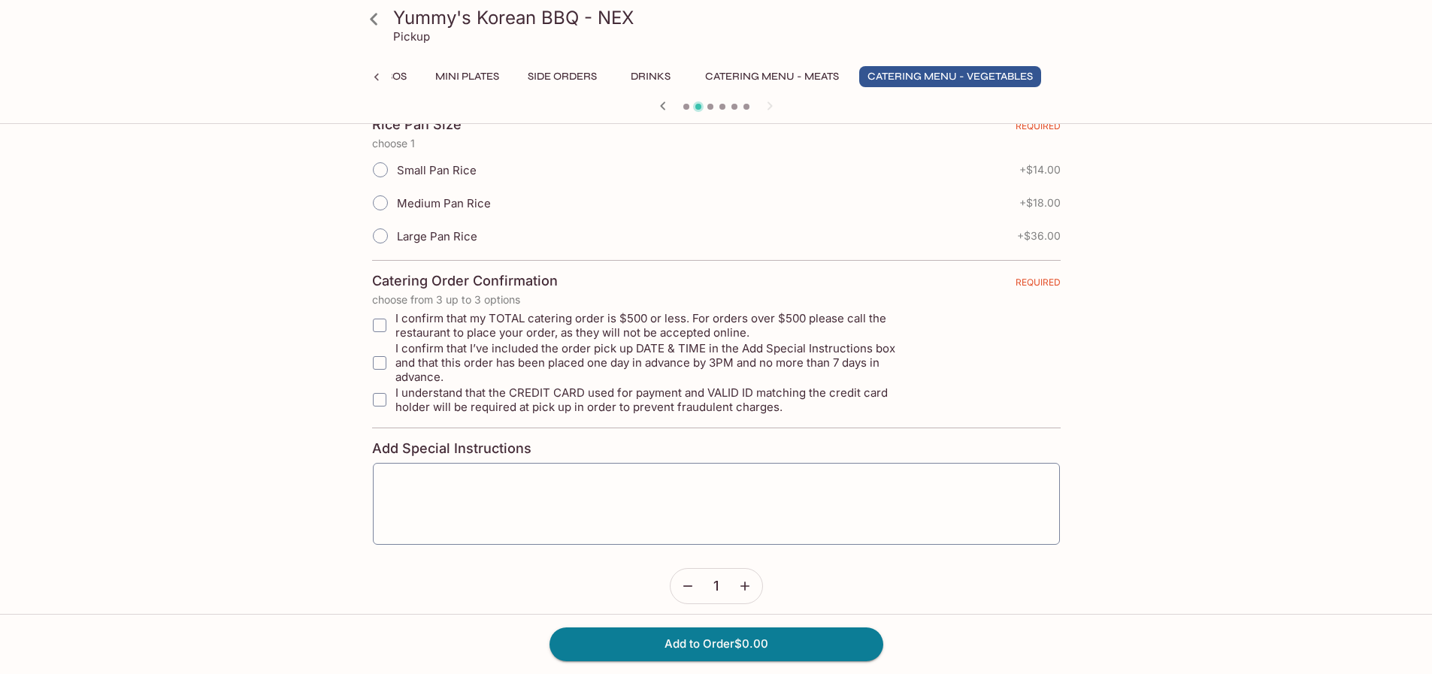
scroll to position [0, 0]
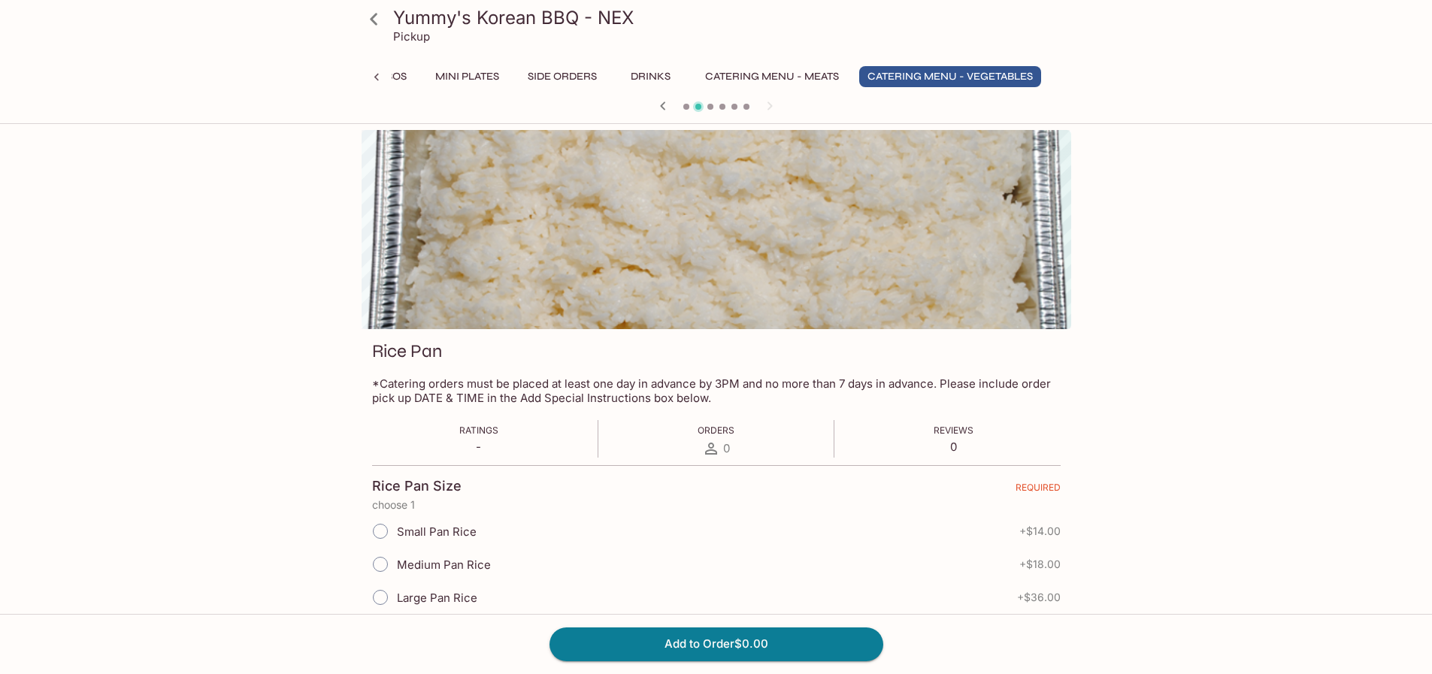
click at [776, 103] on div at bounding box center [717, 107] width 722 height 23
click at [774, 104] on div at bounding box center [717, 107] width 722 height 23
click at [764, 95] on div "Entrees Combination Plates Signature Soups Noodles and Soups Special Menu Shrim…" at bounding box center [716, 81] width 649 height 30
click at [658, 110] on icon "button" at bounding box center [663, 106] width 18 height 18
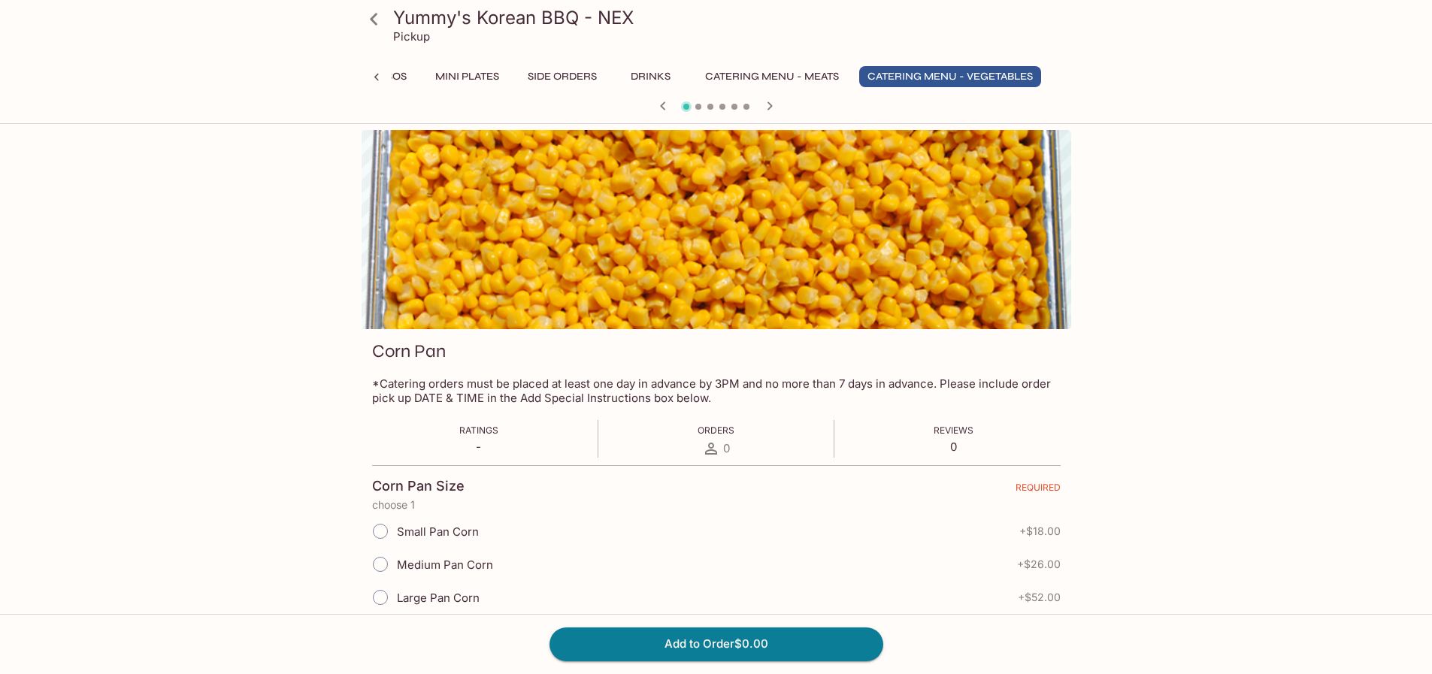
click at [764, 104] on icon "button" at bounding box center [770, 106] width 18 height 18
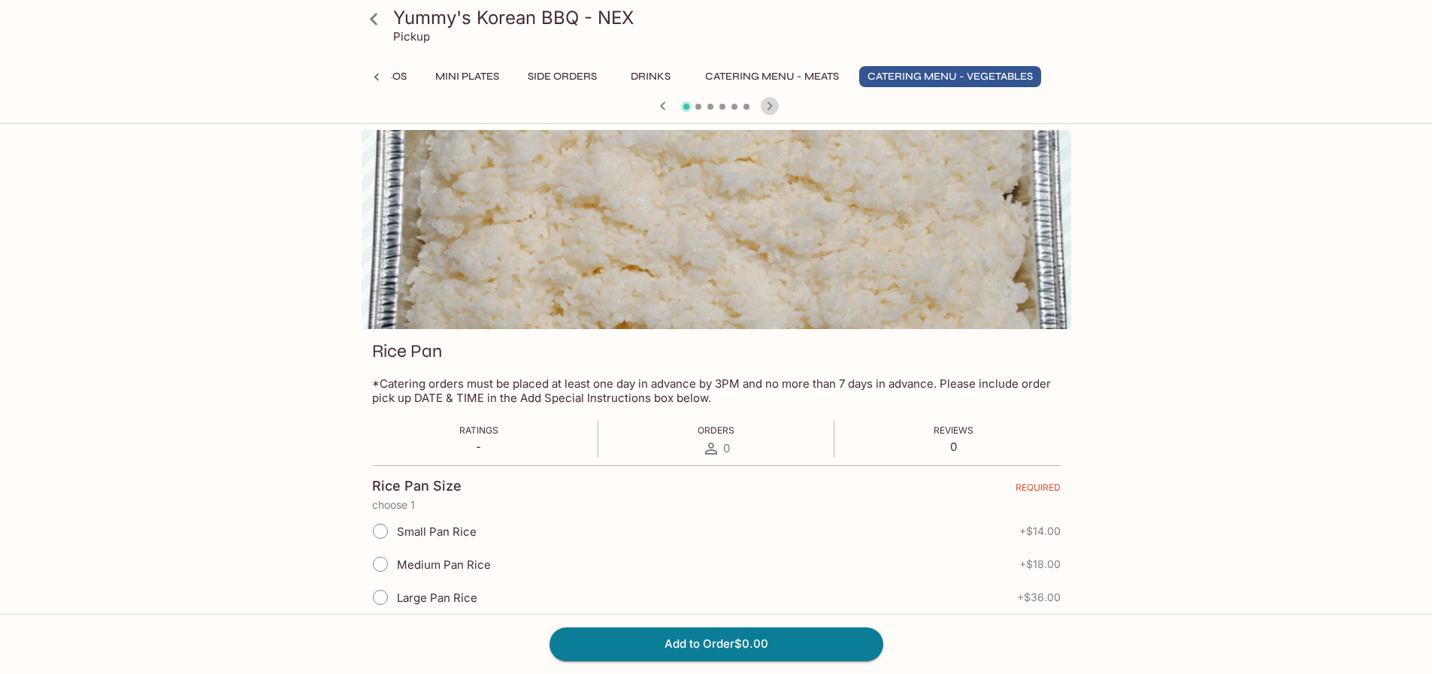
click at [764, 104] on icon "button" at bounding box center [770, 106] width 18 height 18
click at [764, 104] on div at bounding box center [717, 107] width 722 height 23
click at [389, 80] on div at bounding box center [377, 77] width 30 height 23
click at [1048, 80] on icon at bounding box center [1055, 77] width 15 height 15
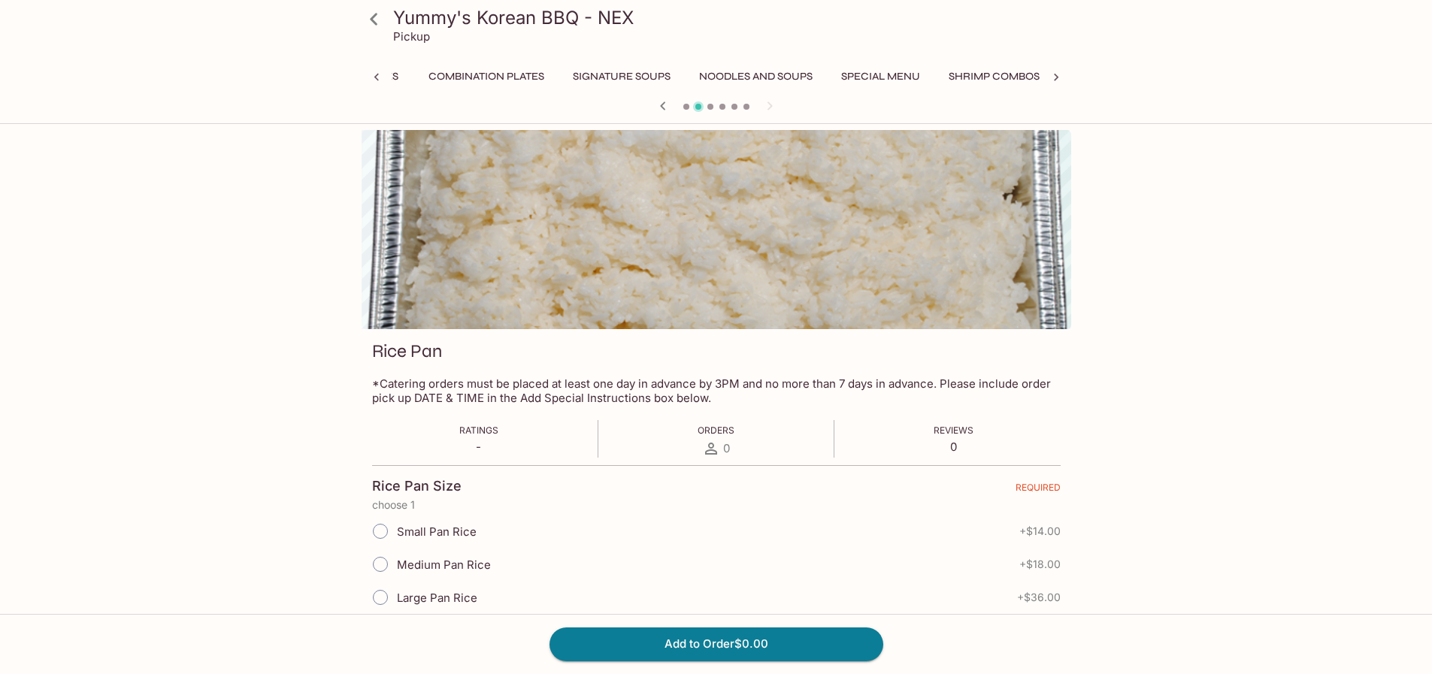
scroll to position [0, 702]
click at [558, 78] on button "Side Orders" at bounding box center [562, 76] width 86 height 21
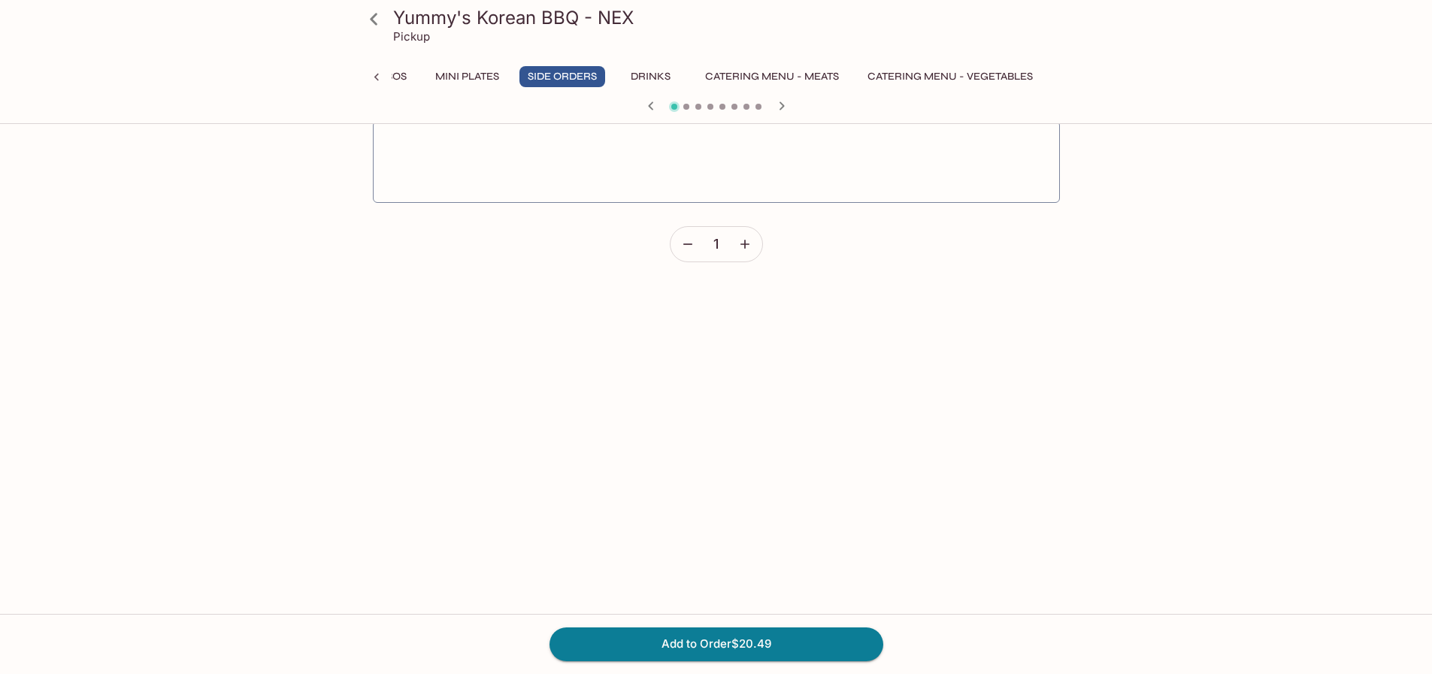
scroll to position [0, 0]
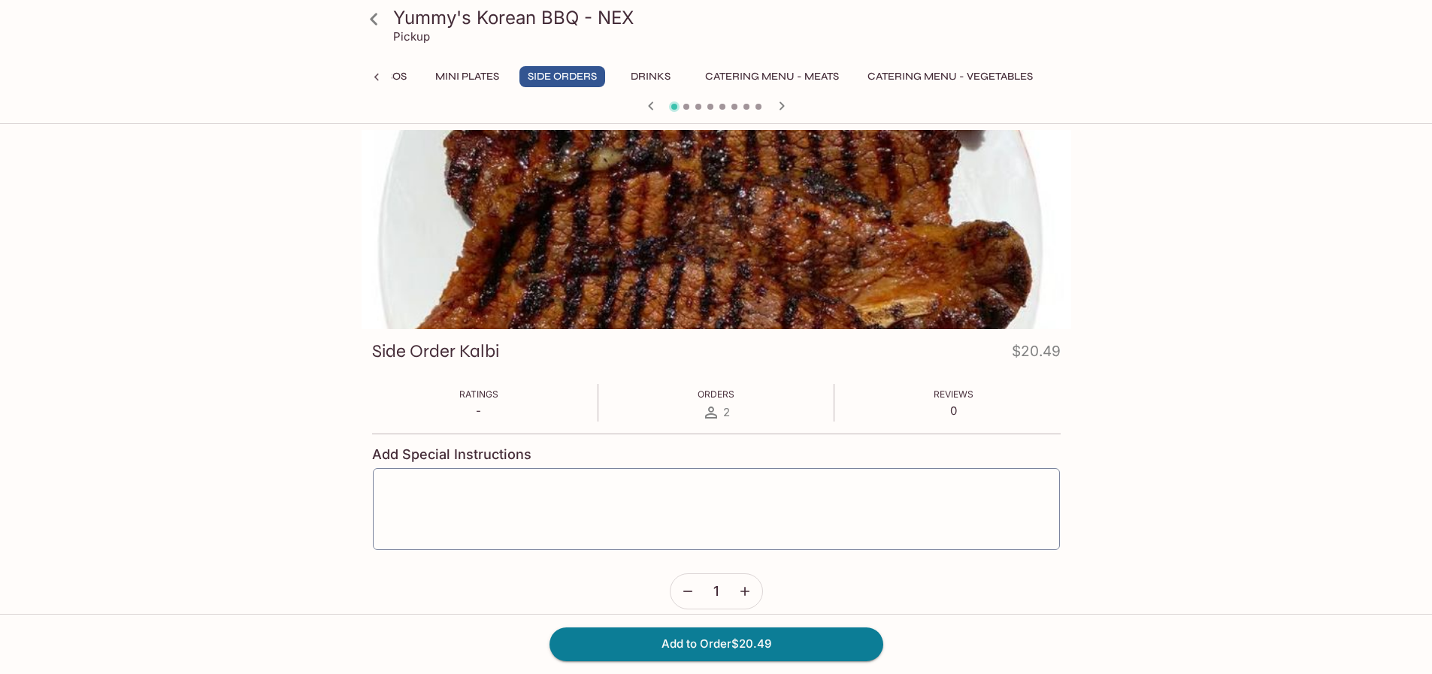
click at [791, 103] on div at bounding box center [717, 107] width 722 height 23
click at [787, 105] on icon "button" at bounding box center [782, 106] width 18 height 18
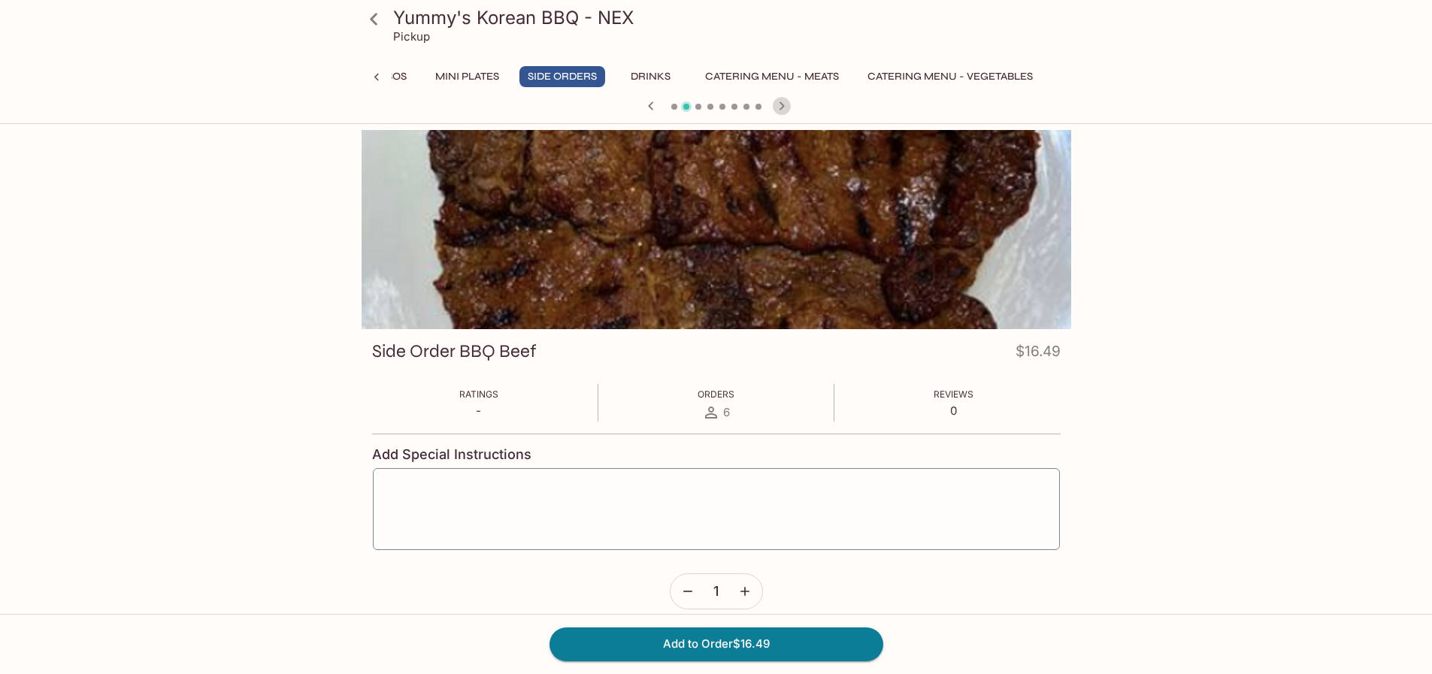
click at [787, 105] on icon "button" at bounding box center [782, 106] width 18 height 18
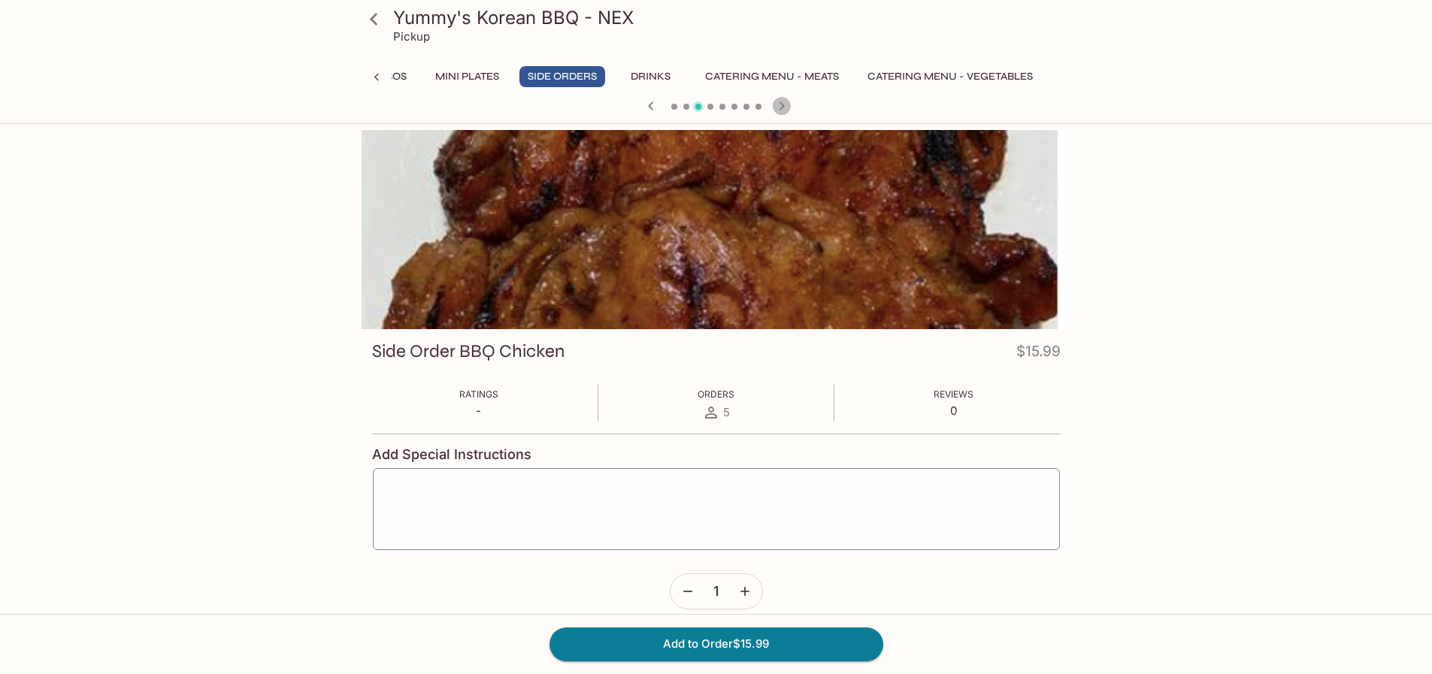
click at [787, 105] on icon "button" at bounding box center [782, 106] width 18 height 18
